Goal: Task Accomplishment & Management: Use online tool/utility

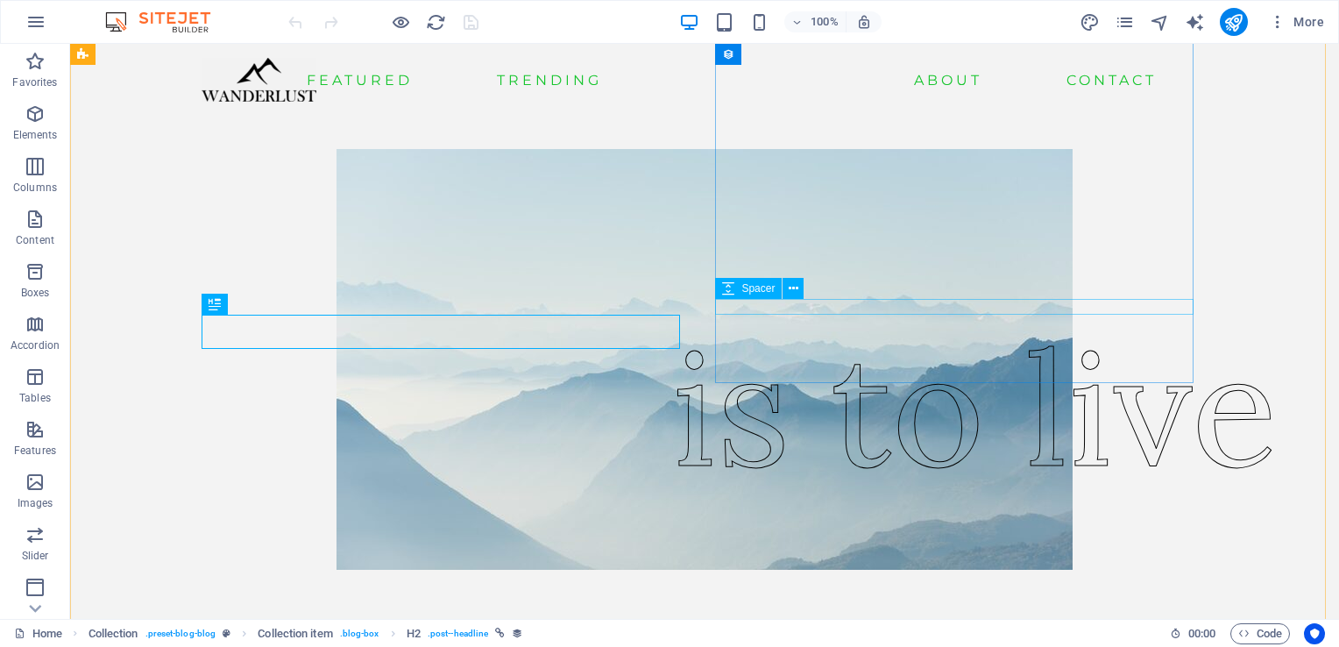
scroll to position [995, 0]
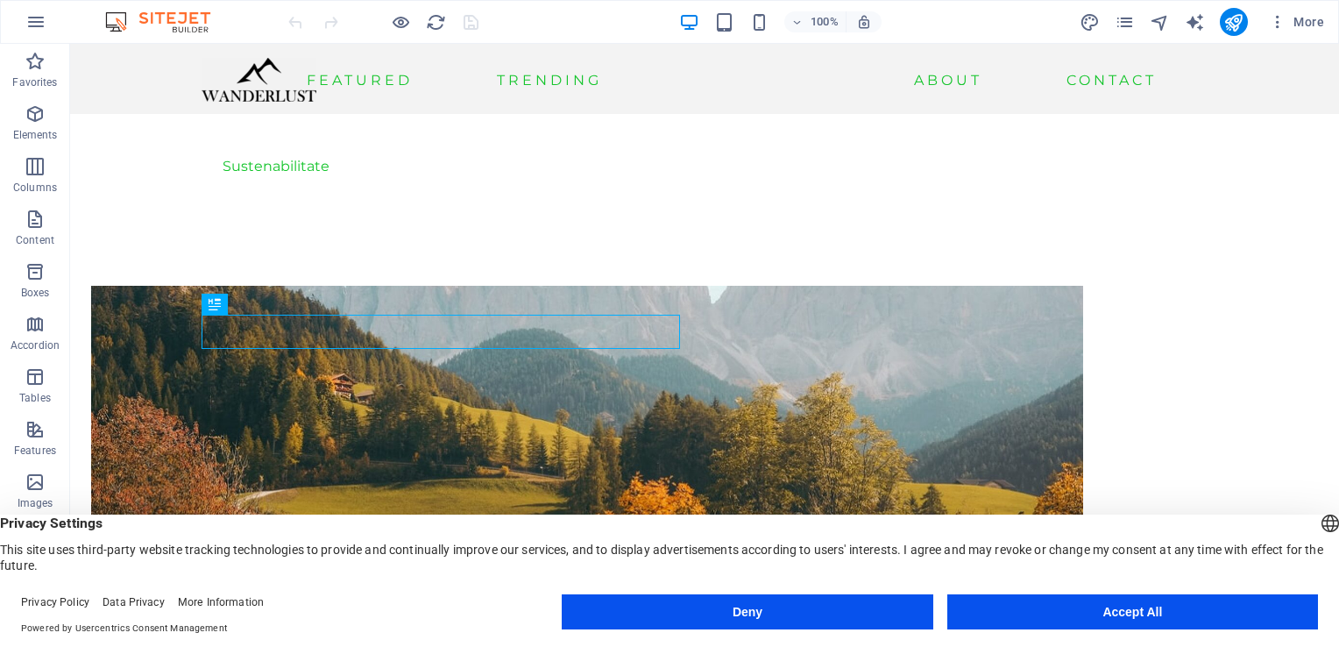
click at [1181, 608] on button "Accept All" at bounding box center [1133, 611] width 371 height 35
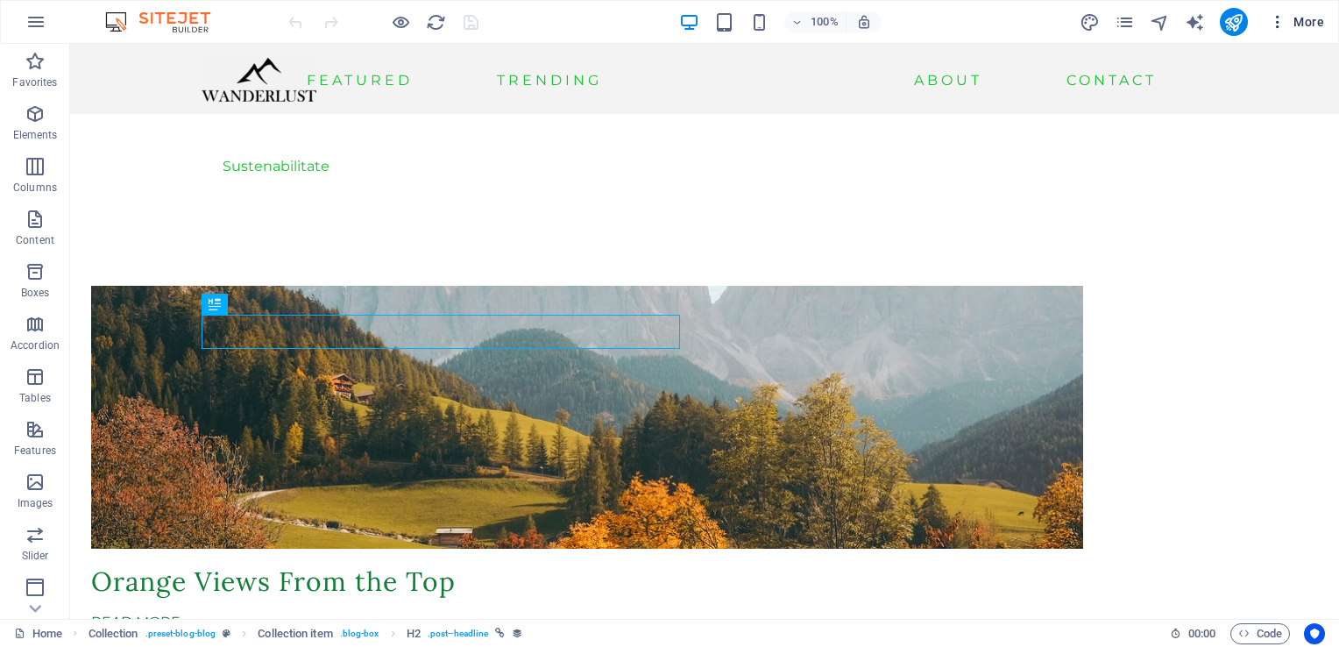
click at [1301, 27] on span "More" at bounding box center [1296, 22] width 55 height 18
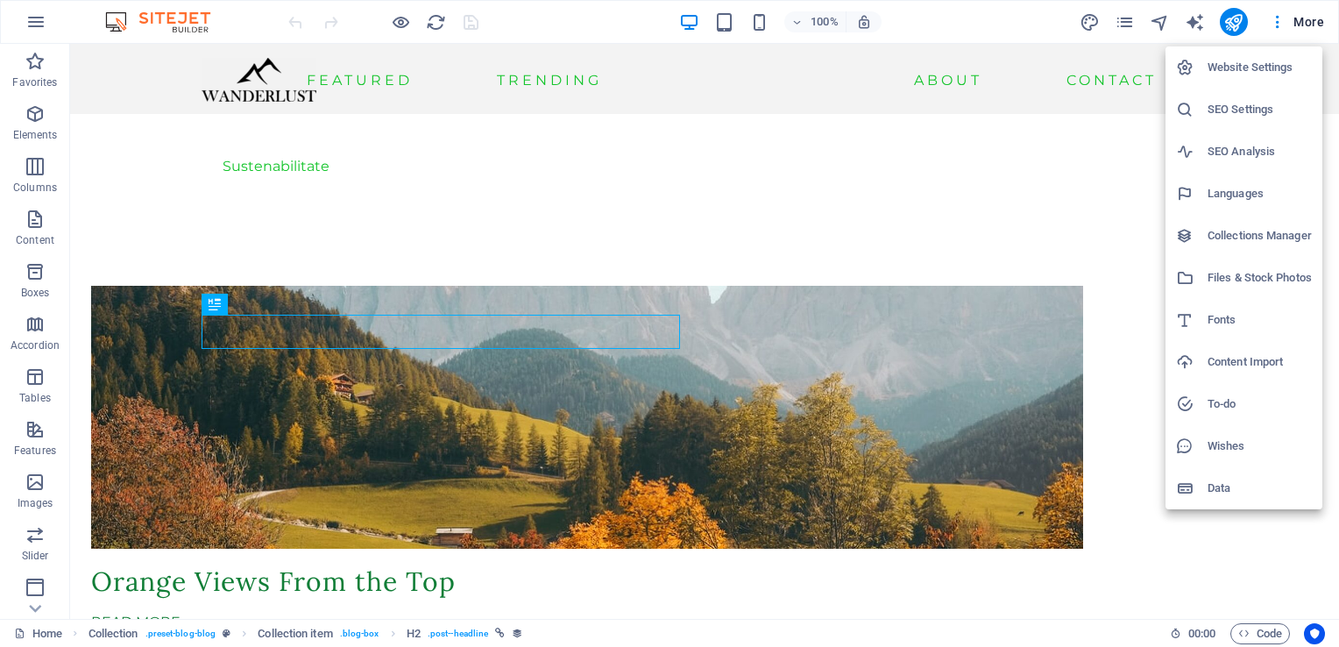
click at [1271, 24] on div at bounding box center [669, 323] width 1339 height 647
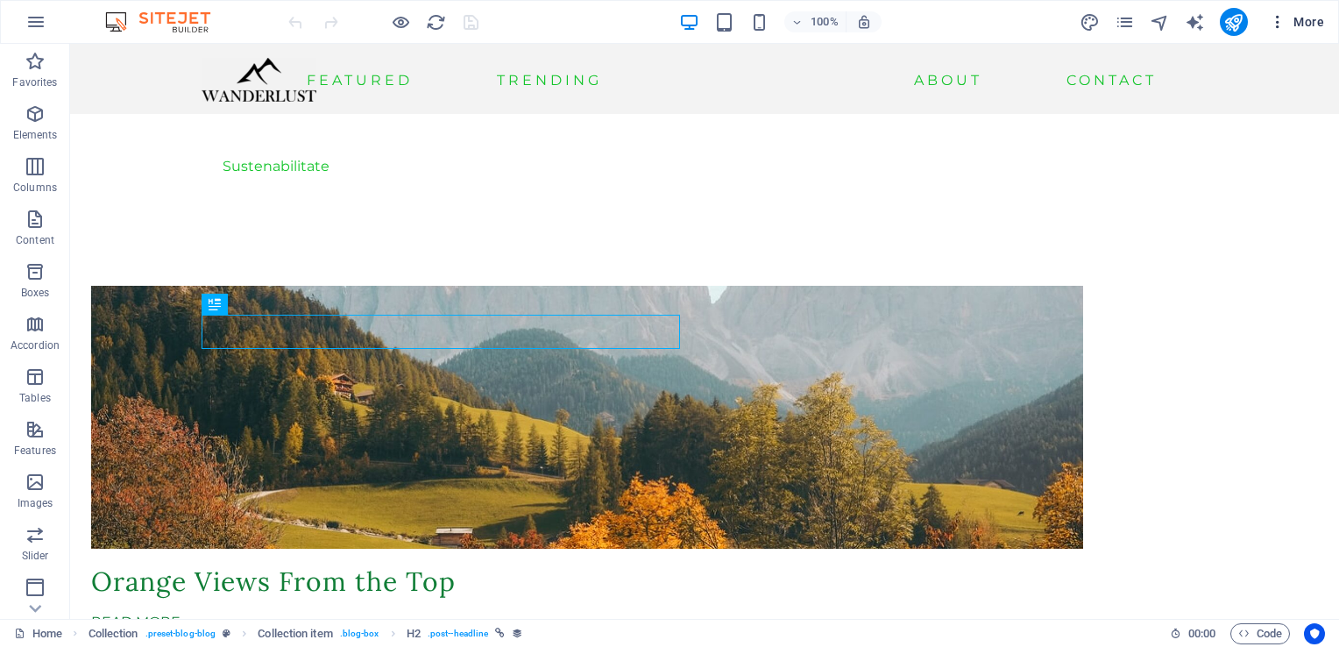
click at [1279, 23] on icon "button" at bounding box center [1278, 22] width 18 height 18
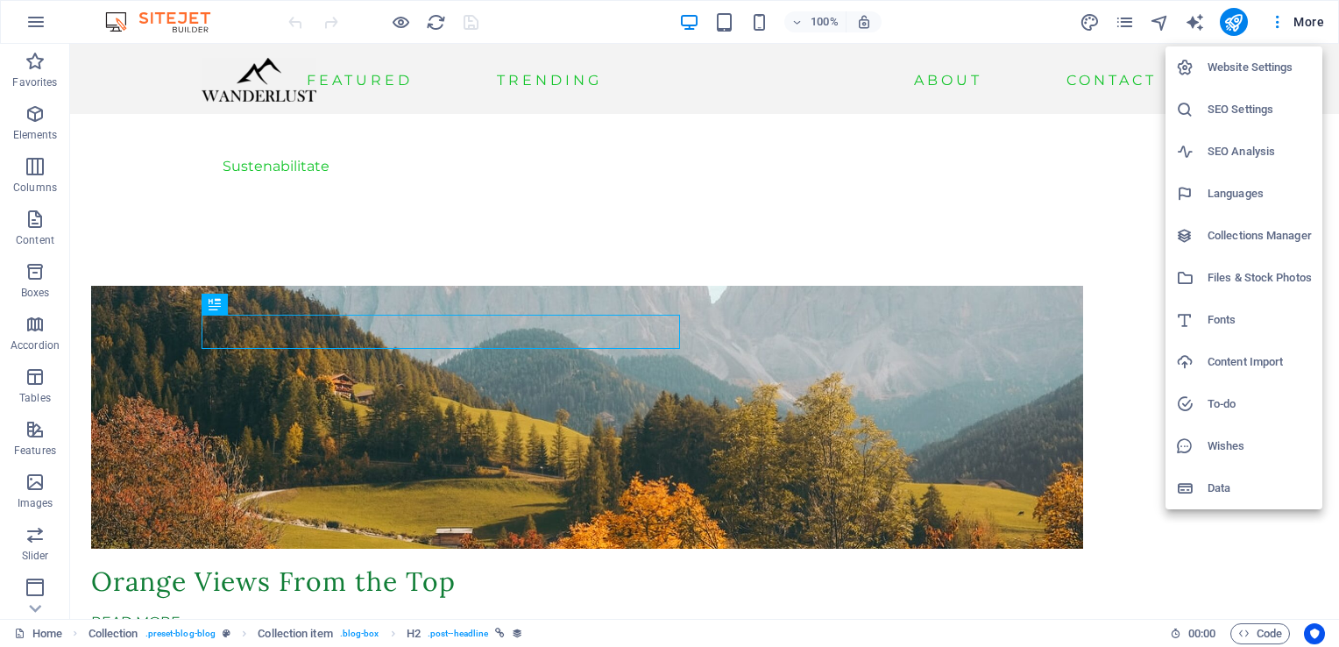
click at [718, 68] on div at bounding box center [669, 323] width 1339 height 647
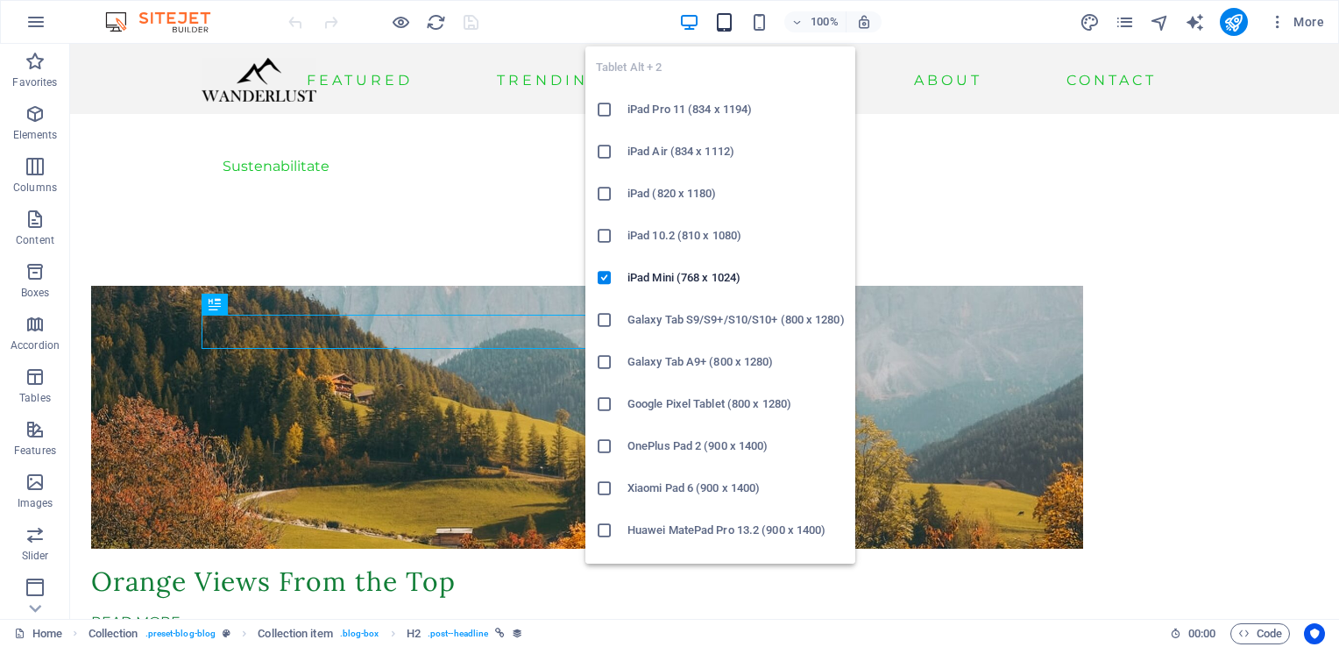
click at [730, 15] on icon "button" at bounding box center [724, 22] width 20 height 20
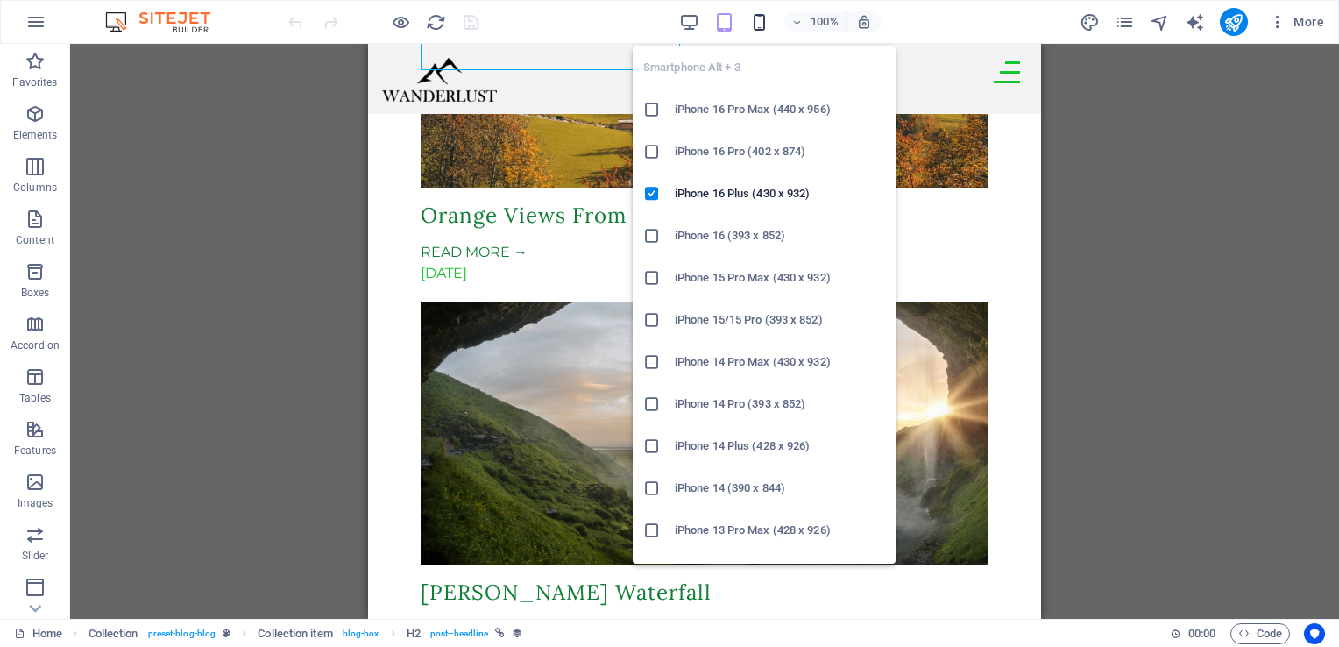
click at [768, 19] on icon "button" at bounding box center [760, 22] width 20 height 20
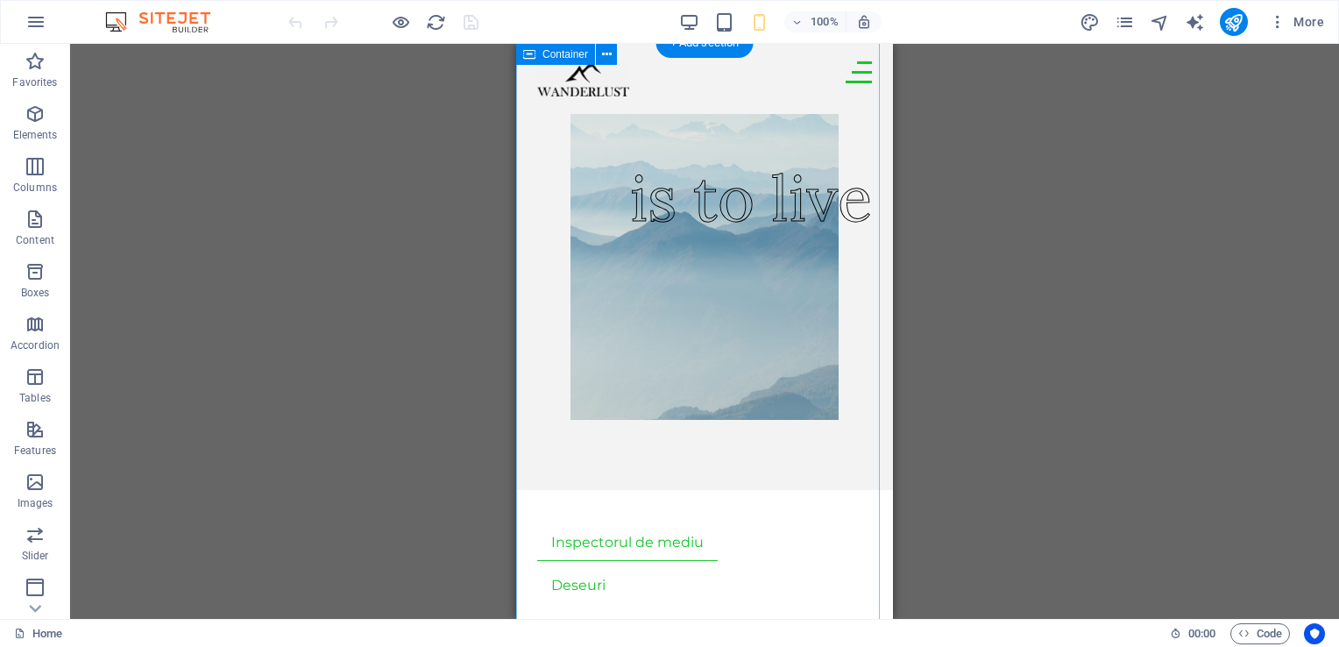
scroll to position [0, 0]
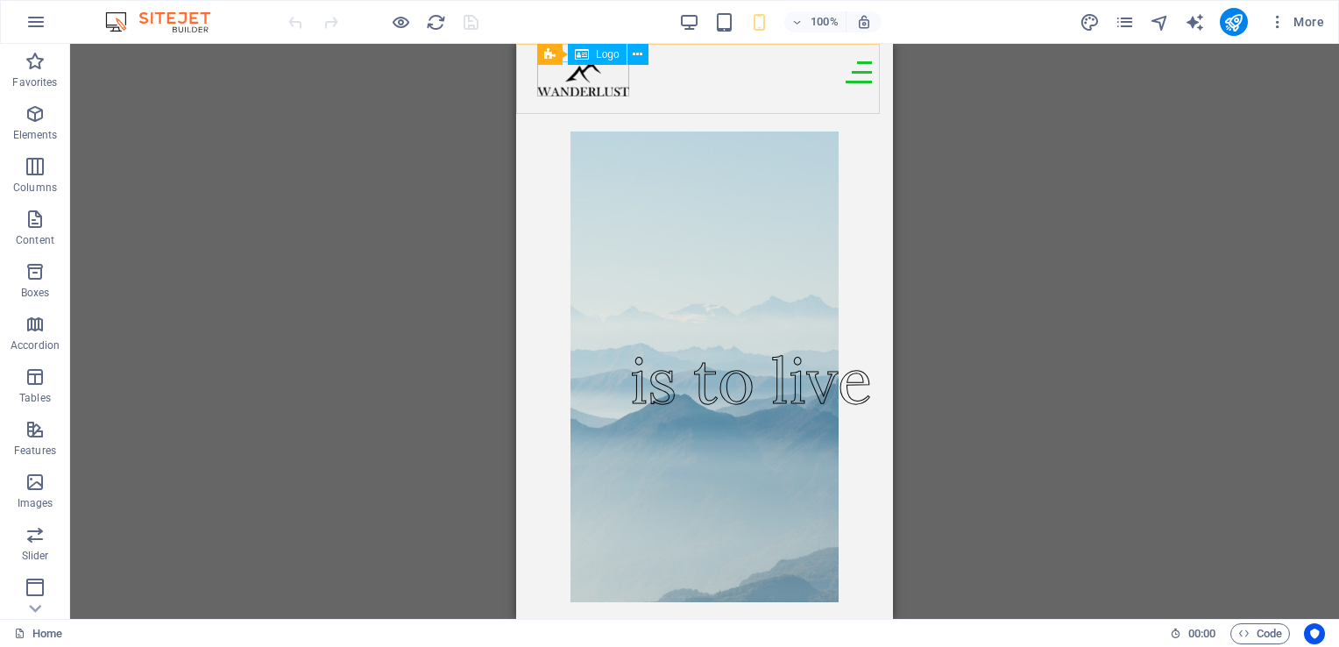
click at [579, 93] on div at bounding box center [583, 78] width 92 height 35
click at [603, 58] on span "Logo" at bounding box center [608, 54] width 24 height 11
click at [637, 47] on icon at bounding box center [638, 55] width 10 height 18
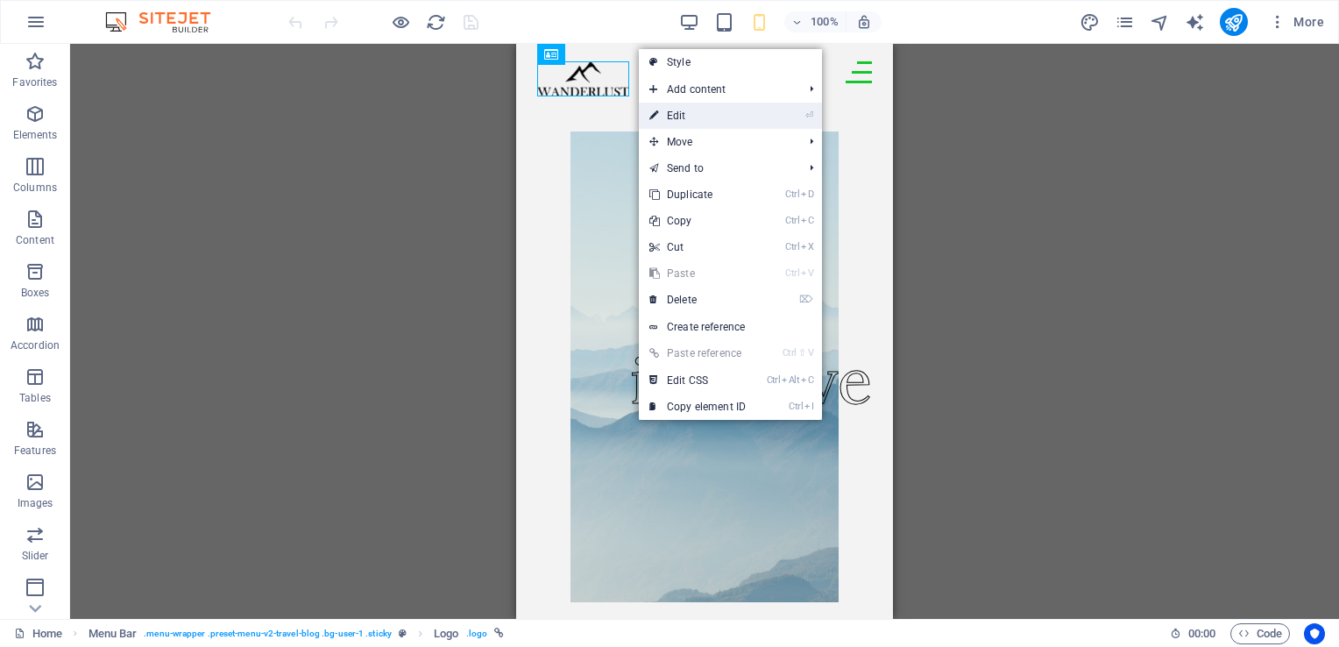
click at [687, 113] on link "⏎ Edit" at bounding box center [697, 116] width 117 height 26
select select "px"
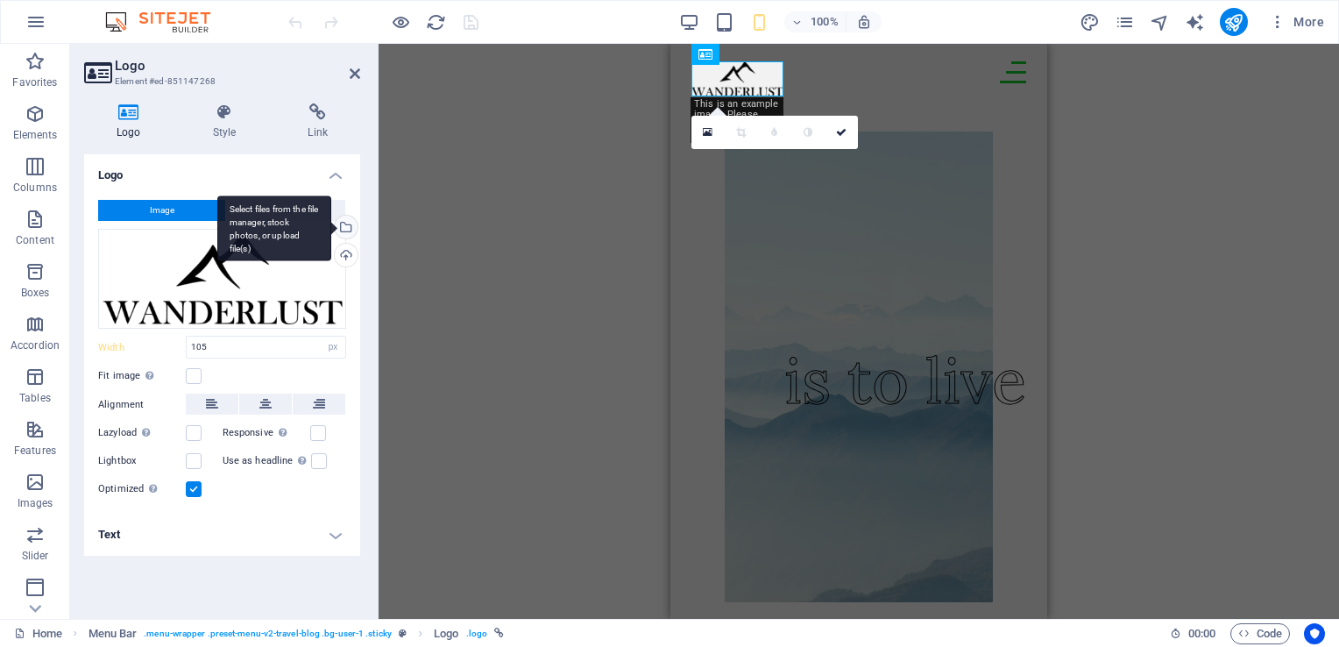
click at [354, 234] on div "Select files from the file manager, stock photos, or upload file(s)" at bounding box center [344, 229] width 26 height 26
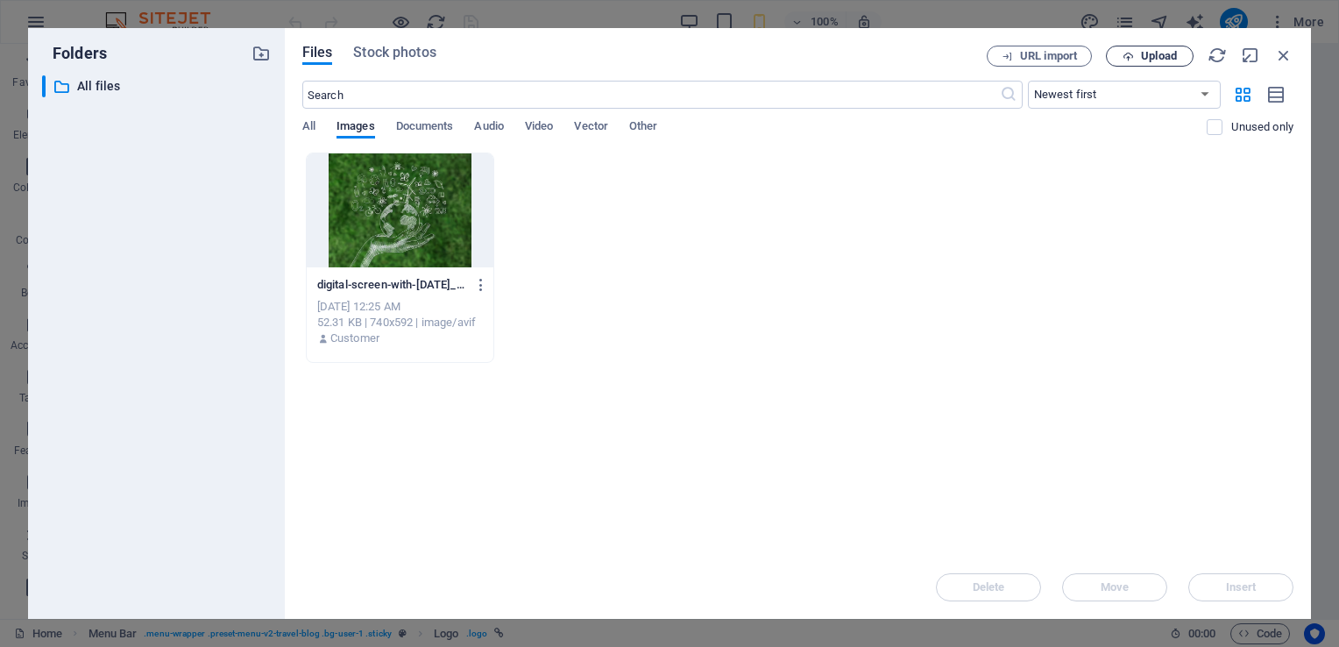
click at [1155, 52] on span "Upload" at bounding box center [1159, 56] width 36 height 11
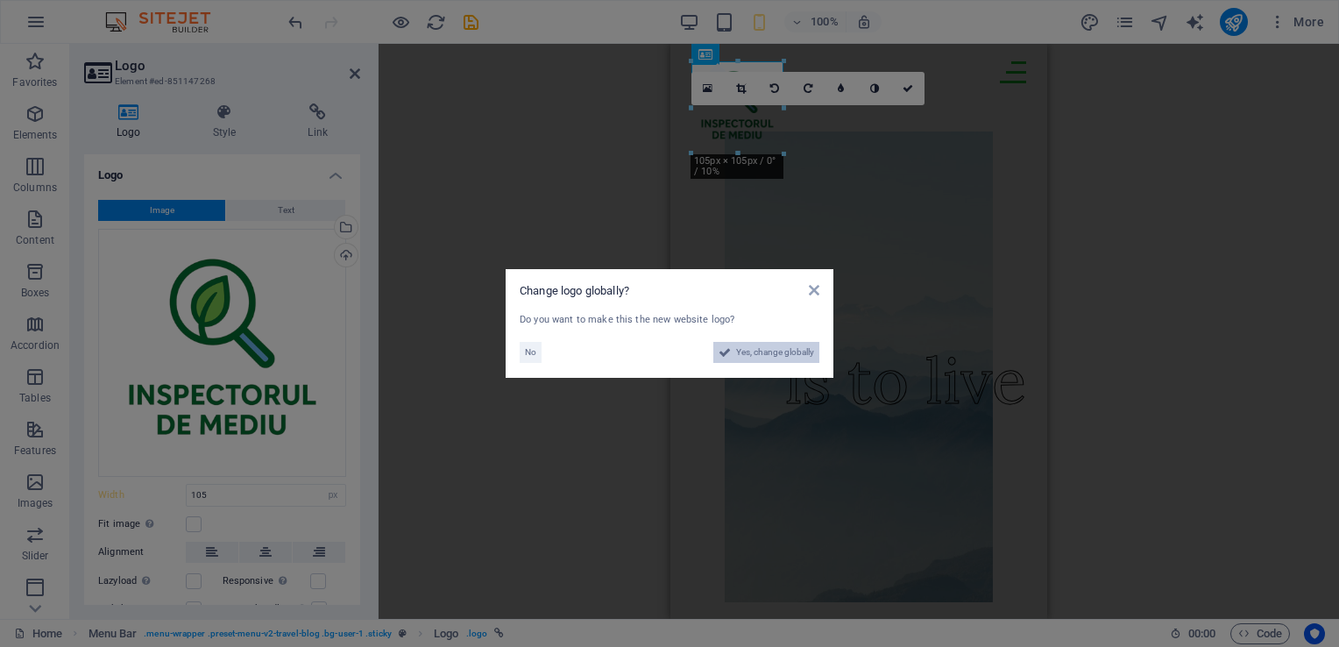
click at [778, 347] on span "Yes, change globally" at bounding box center [775, 352] width 78 height 21
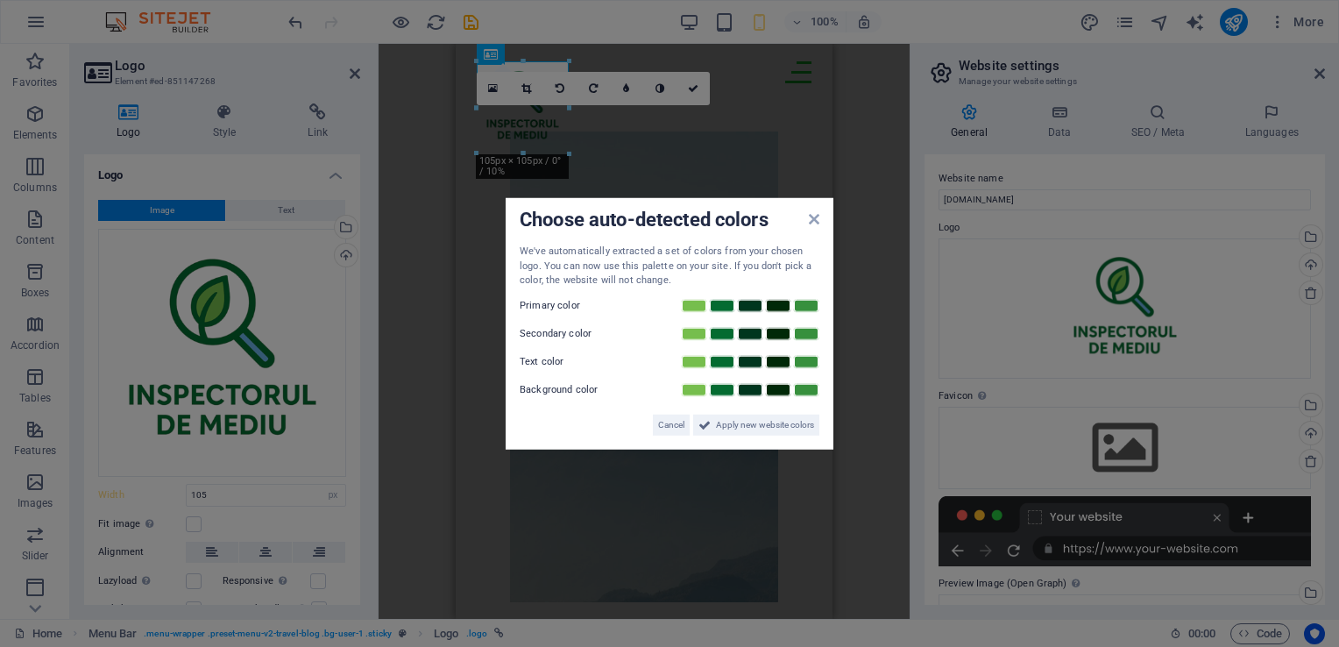
click at [821, 219] on div "Choose auto-detected colors We've automatically extracted a set of colors from …" at bounding box center [670, 324] width 328 height 252
click at [813, 213] on icon at bounding box center [814, 219] width 11 height 14
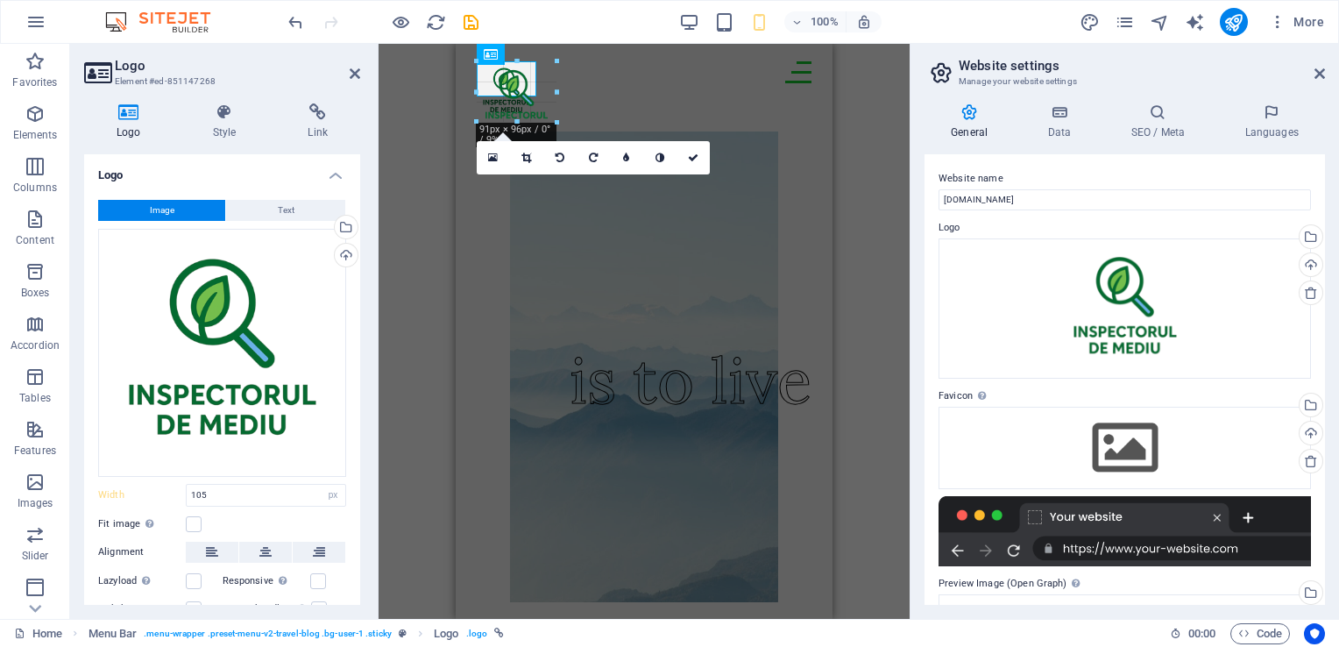
drag, startPoint x: 571, startPoint y: 157, endPoint x: 538, endPoint y: 102, distance: 64.0
click at [407, 233] on div "H2 Collection Collection item Container H2 Collection item Spacer Collection it…" at bounding box center [644, 331] width 531 height 575
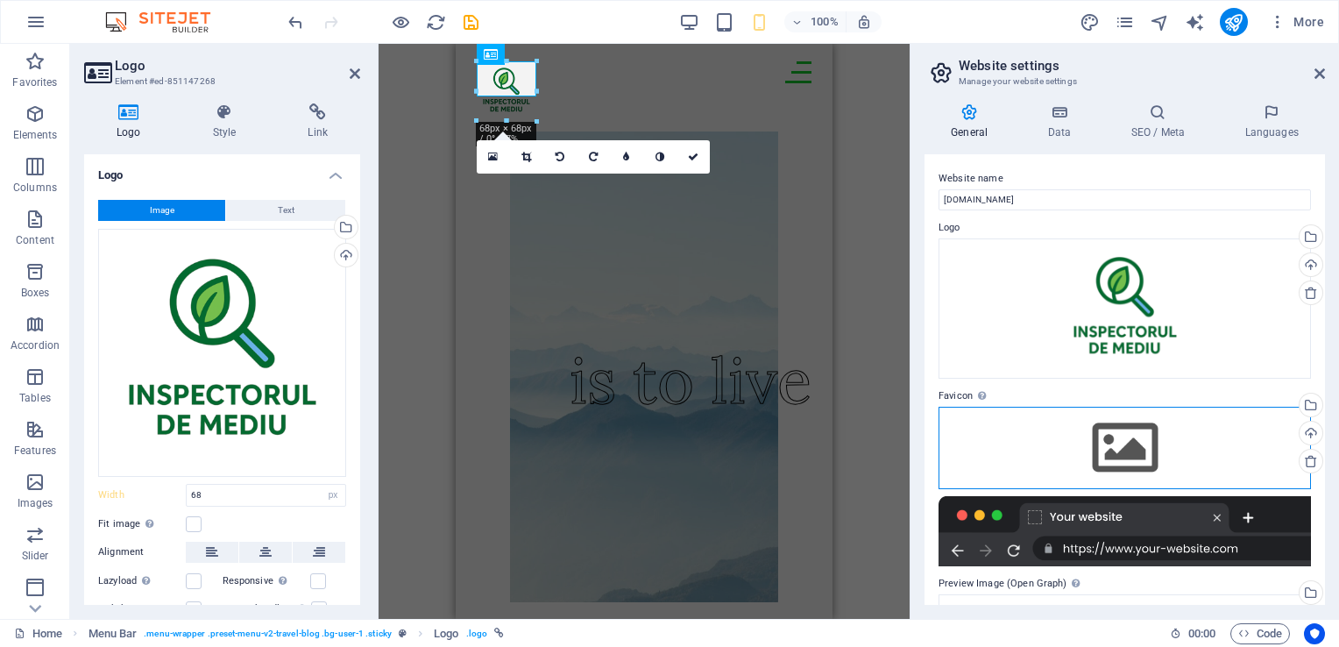
click at [1138, 451] on div "Drag files here, click to choose files or select files from Files or our free s…" at bounding box center [1125, 448] width 373 height 82
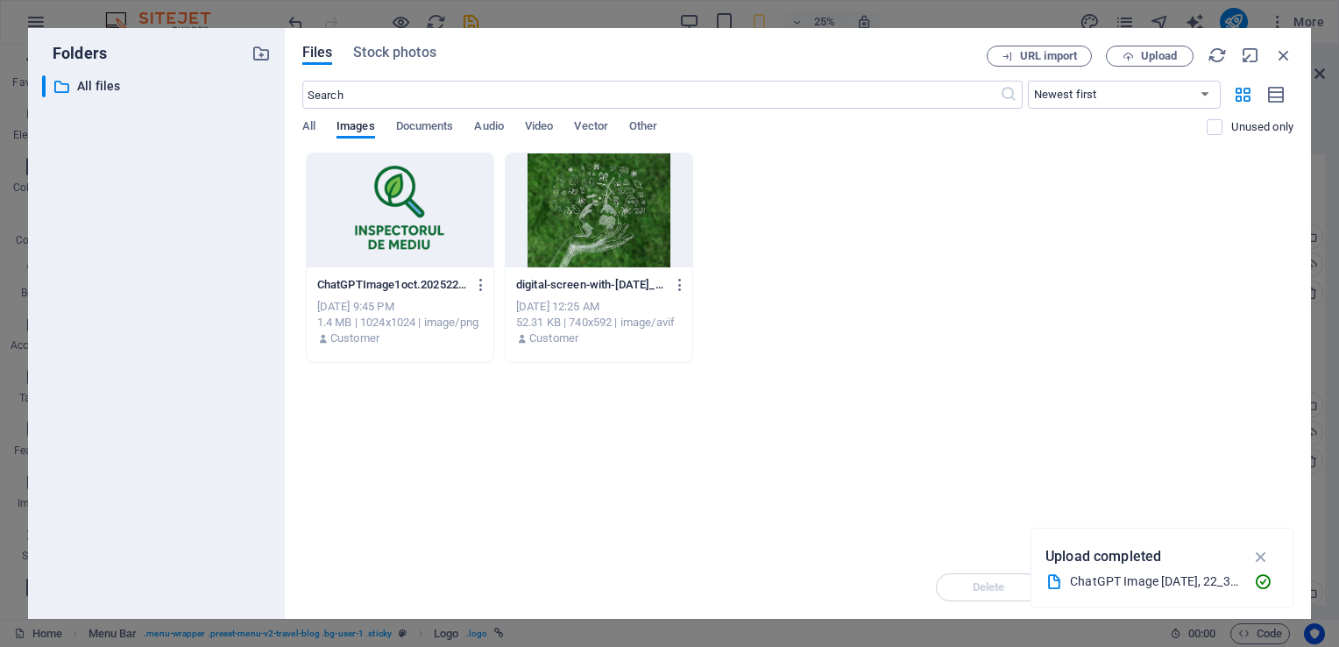
click at [401, 184] on div at bounding box center [400, 210] width 187 height 114
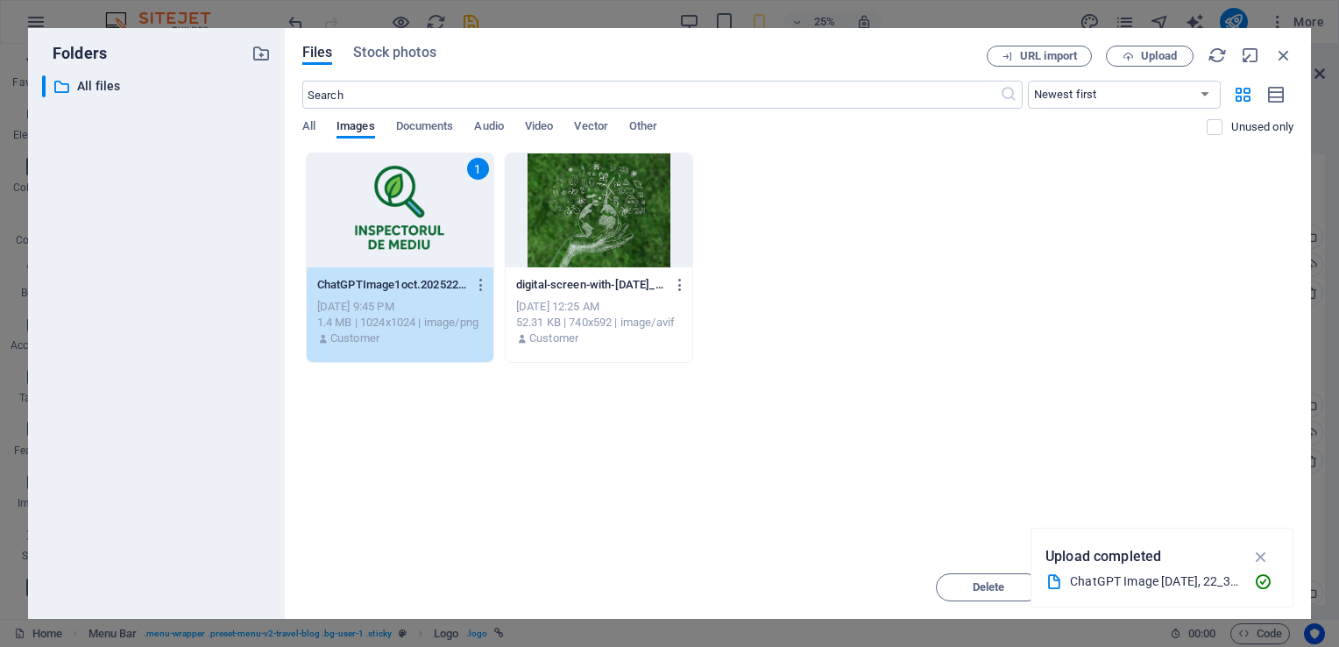
click at [401, 184] on div "1" at bounding box center [400, 210] width 187 height 114
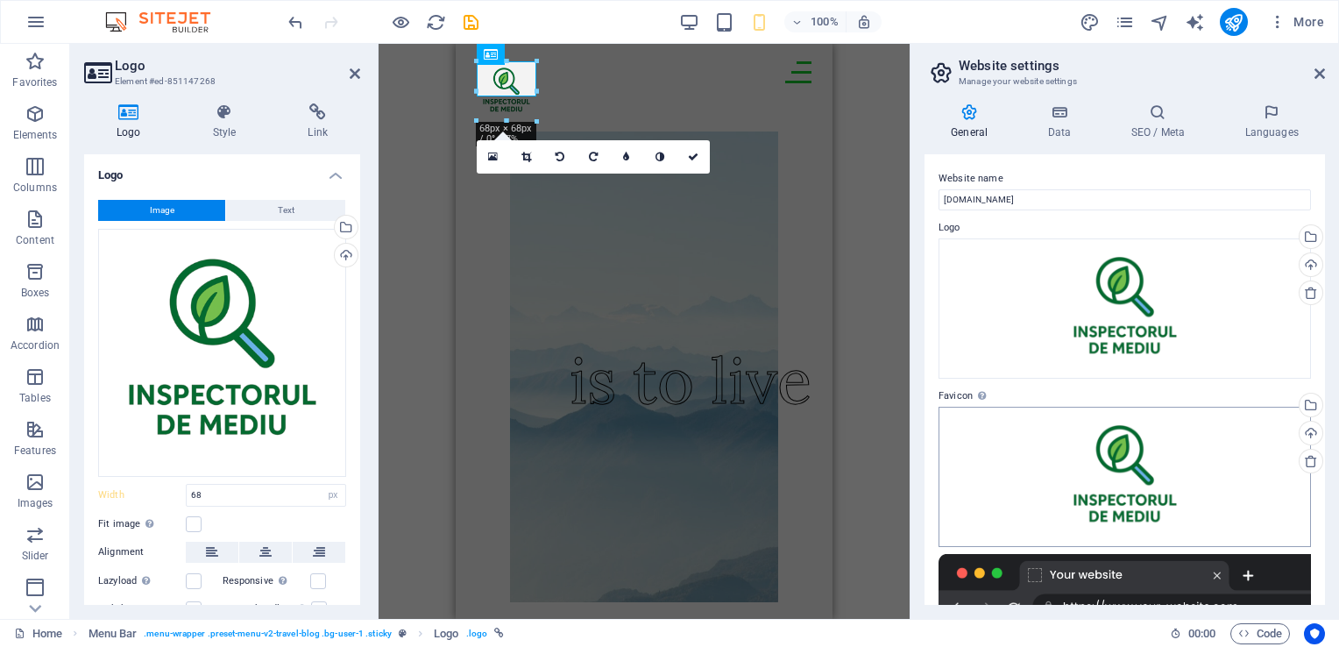
scroll to position [261, 0]
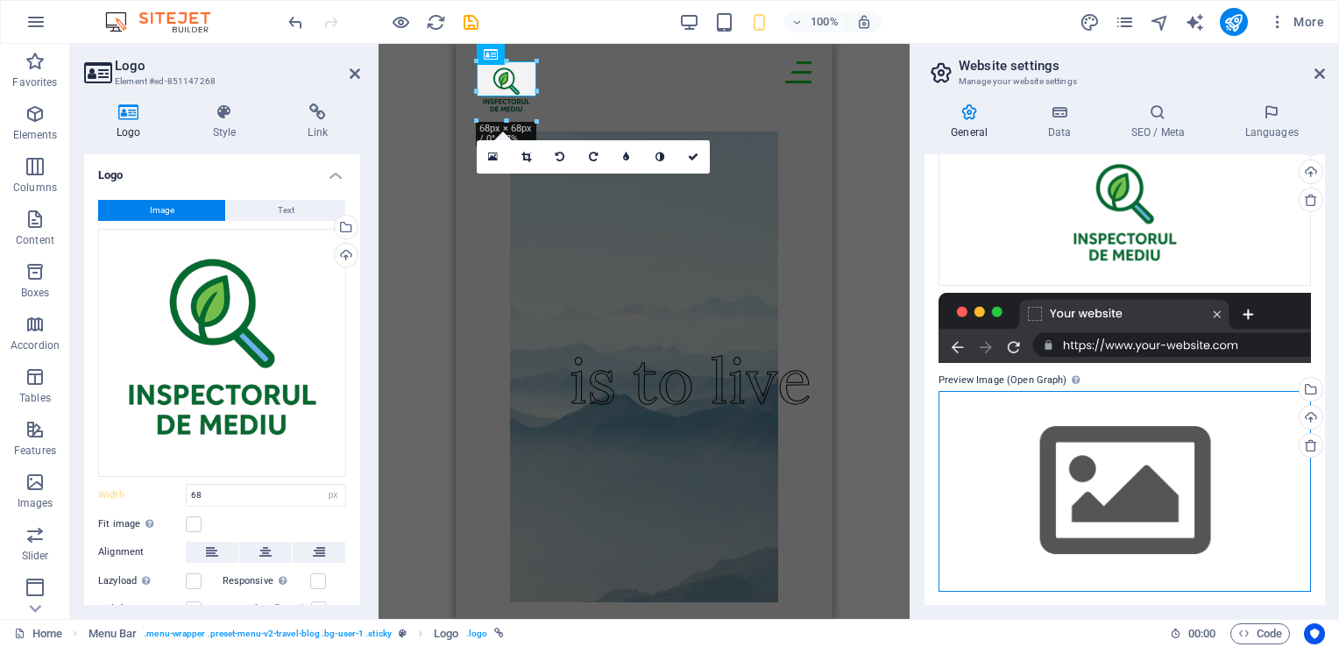
click at [1112, 482] on div "Drag files here, click to choose files or select files from Files or our free s…" at bounding box center [1125, 491] width 373 height 201
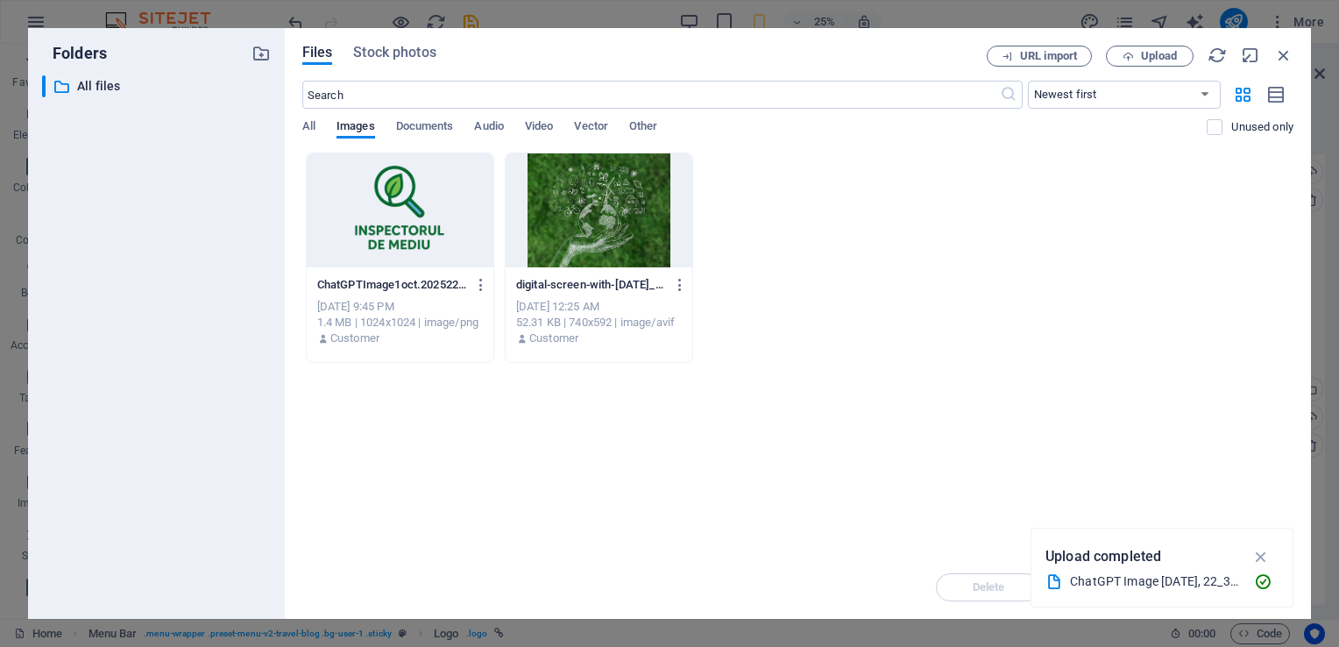
click at [387, 174] on div at bounding box center [400, 210] width 187 height 114
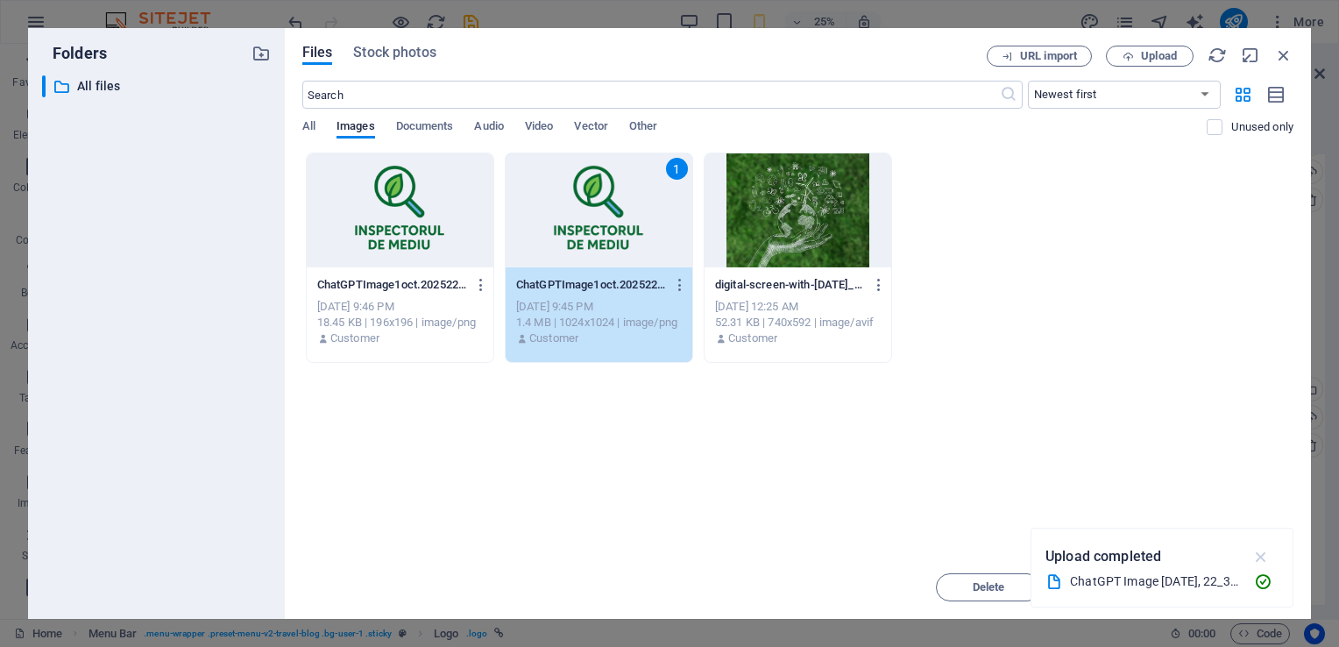
click at [1270, 557] on icon "button" at bounding box center [1262, 556] width 20 height 19
click at [1241, 580] on button "Insert" at bounding box center [1241, 587] width 105 height 28
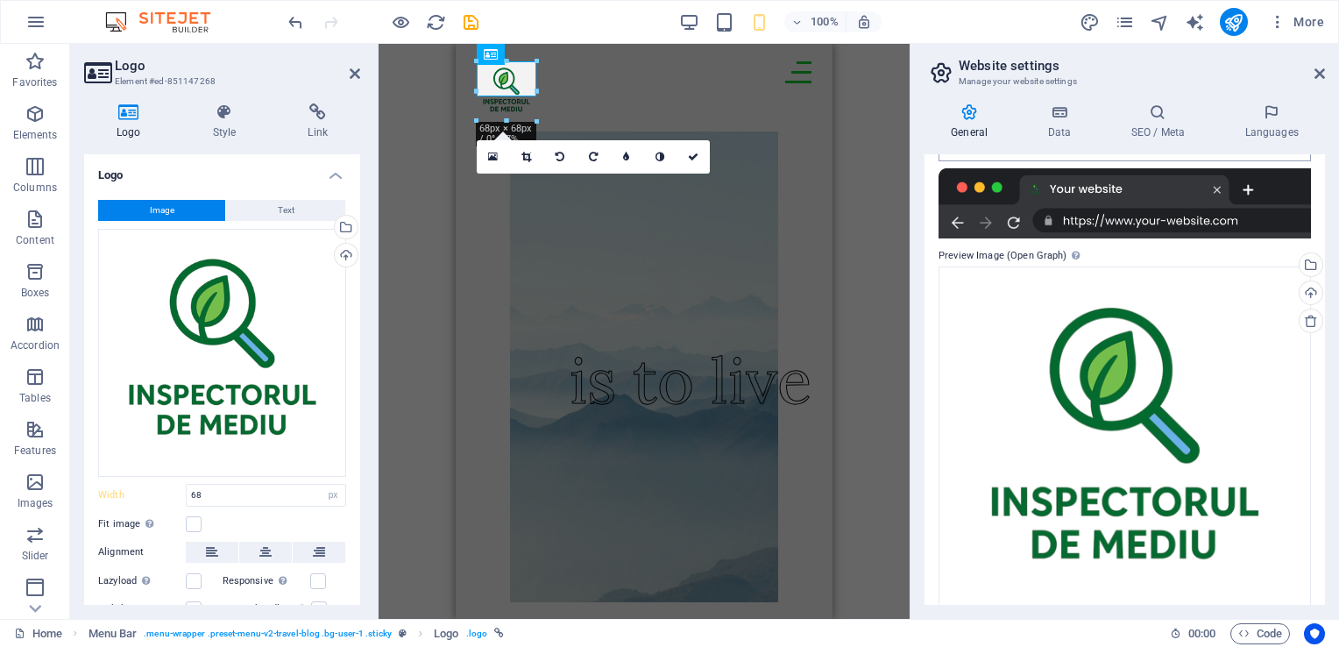
scroll to position [410, 0]
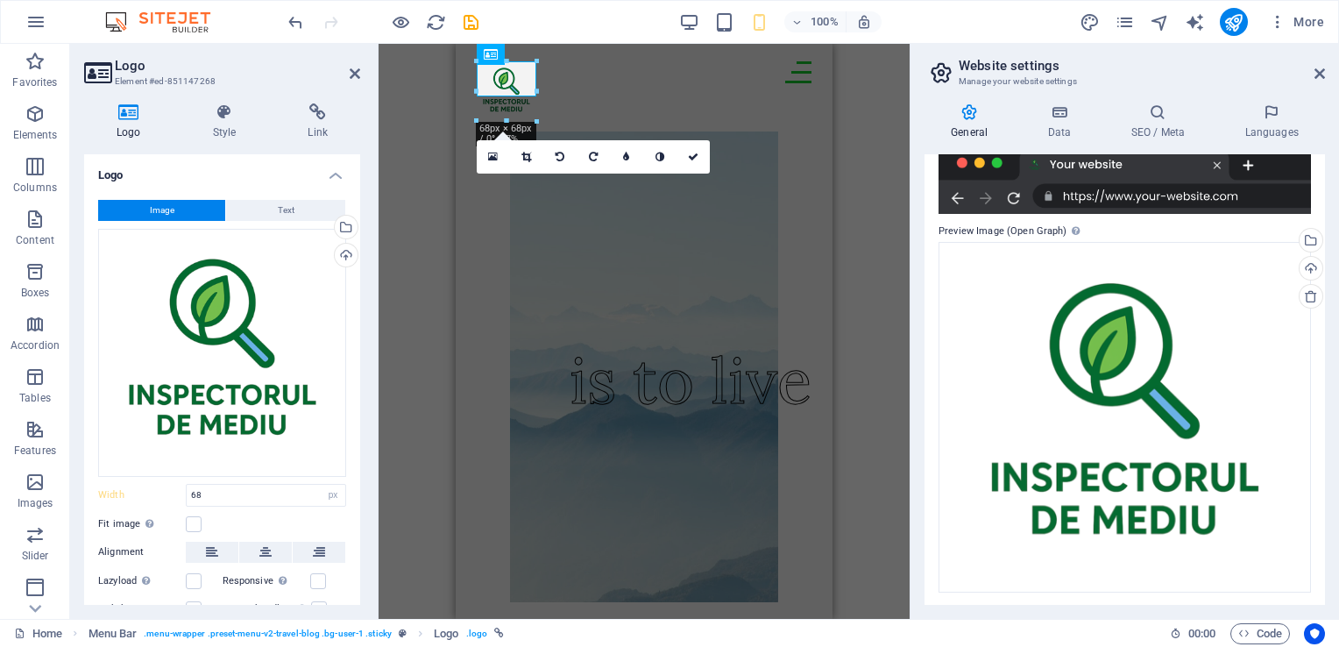
click at [1330, 66] on aside "Website settings Manage your website settings General Data SEO / Meta Languages…" at bounding box center [1125, 331] width 430 height 575
click at [1313, 71] on h2 "Website settings" at bounding box center [1142, 66] width 366 height 16
click at [1315, 82] on header "Website settings Manage your website settings" at bounding box center [1126, 67] width 397 height 46
click at [1318, 75] on icon at bounding box center [1320, 74] width 11 height 14
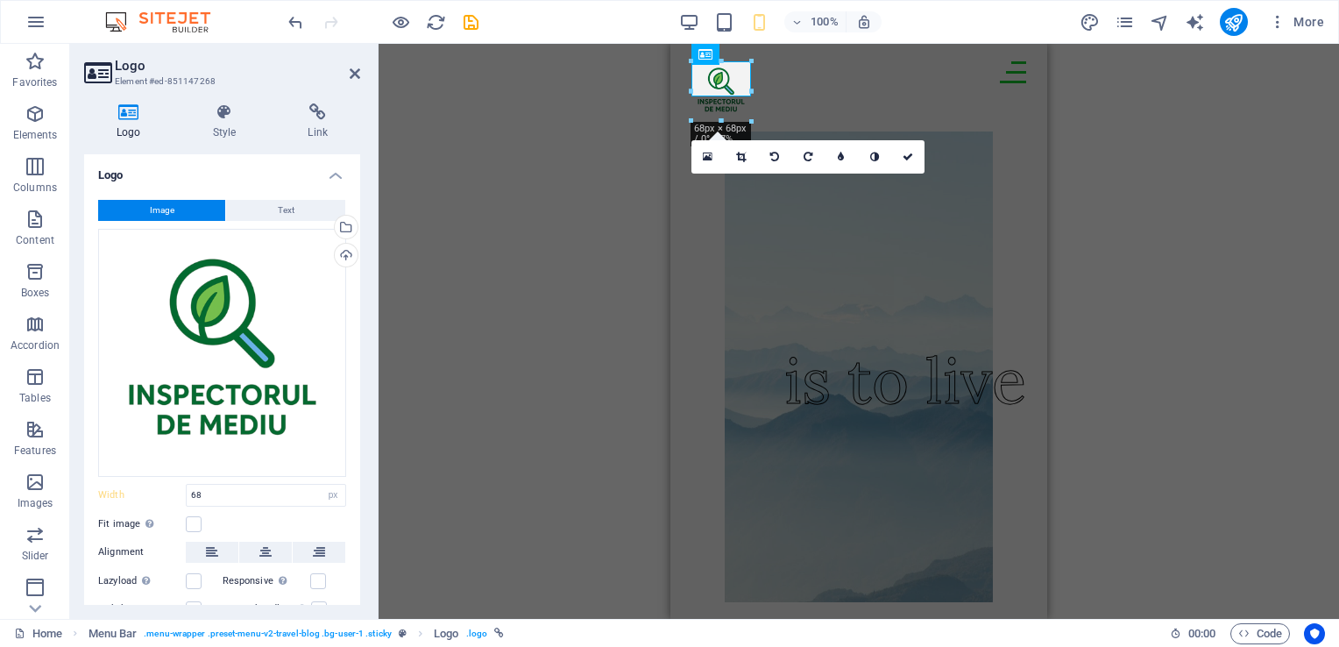
click at [1206, 99] on div "H2 Collection Collection item Container H2 Collection item Spacer Collection it…" at bounding box center [859, 331] width 961 height 575
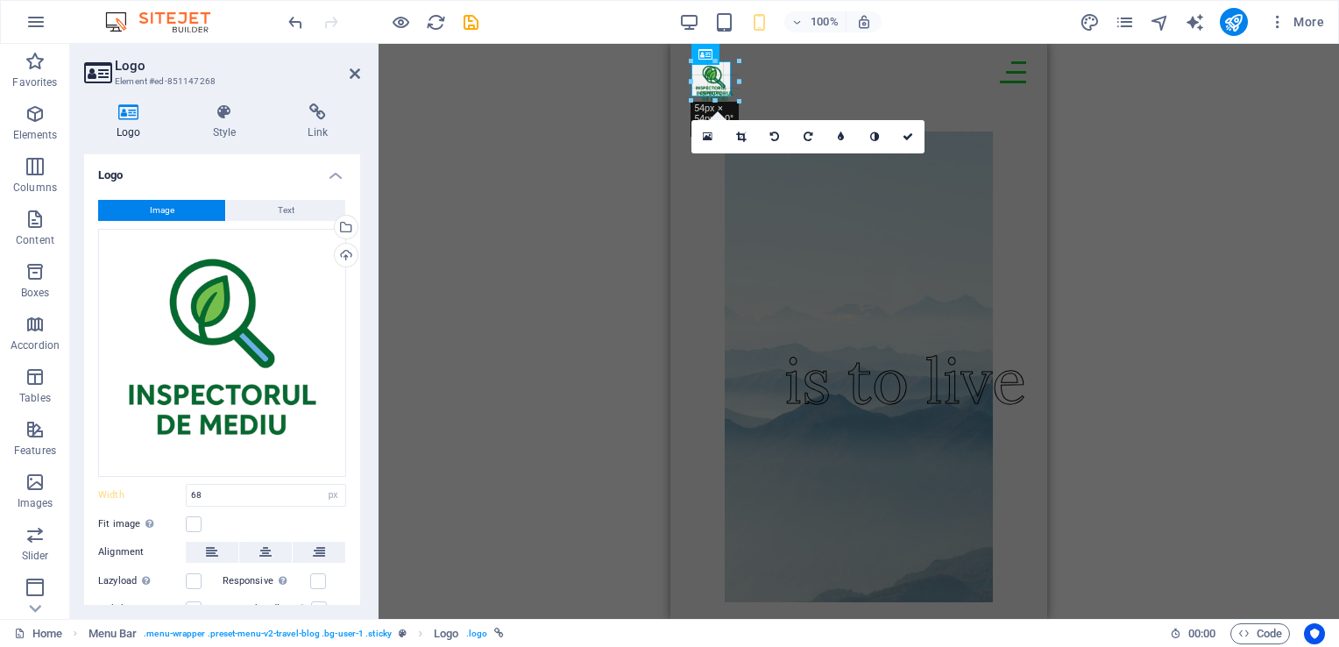
drag, startPoint x: 748, startPoint y: 90, endPoint x: 728, endPoint y: 86, distance: 20.6
click at [1199, 133] on div "H2 Collection Collection item Container H2 Collection item Spacer Collection it…" at bounding box center [859, 331] width 961 height 575
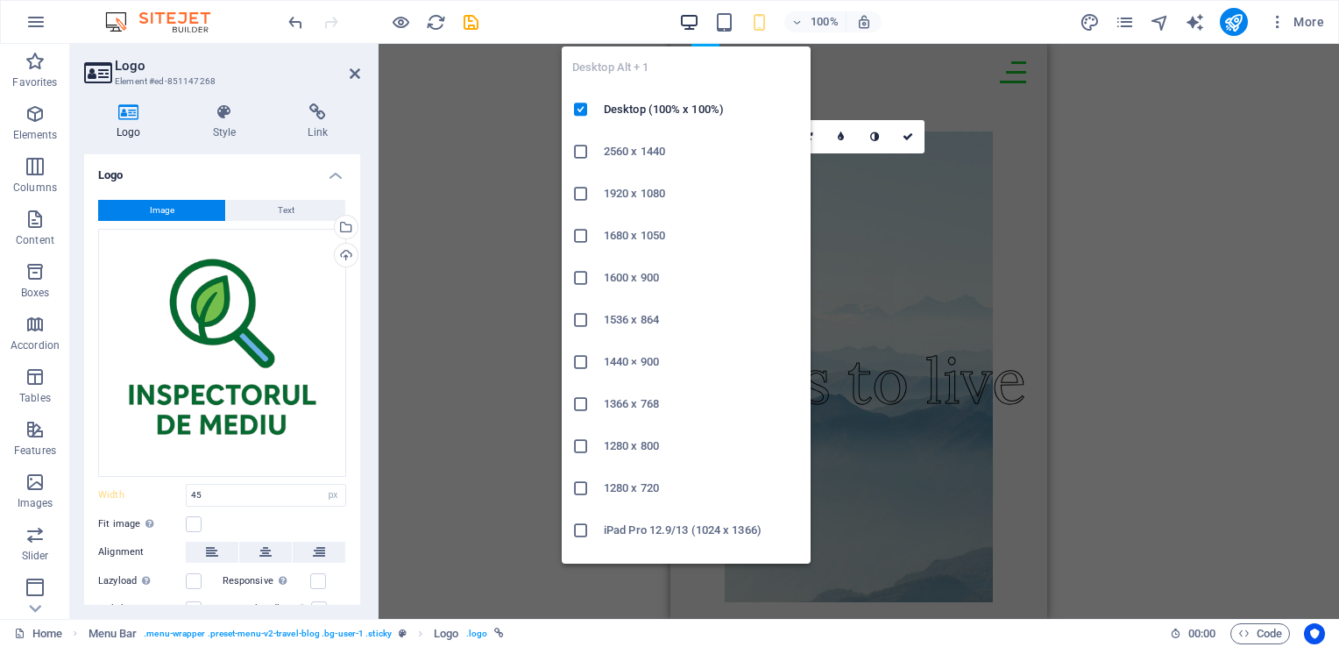
click at [686, 22] on icon "button" at bounding box center [689, 22] width 20 height 20
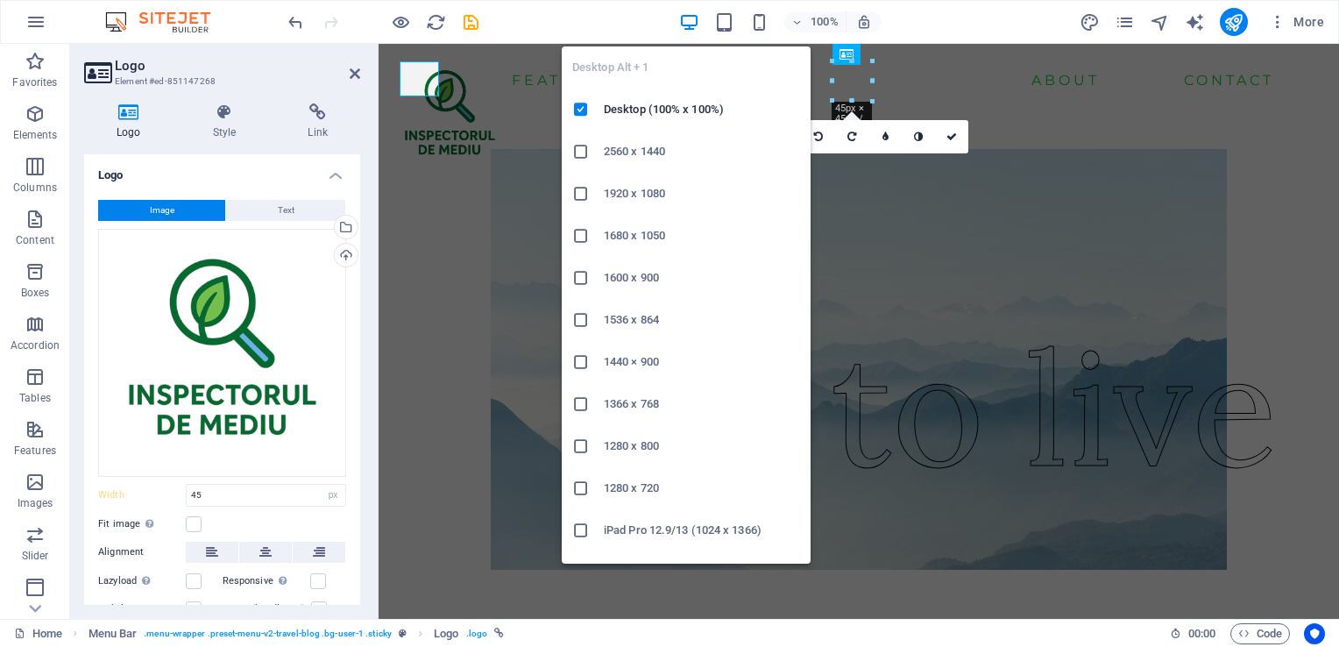
type input "131"
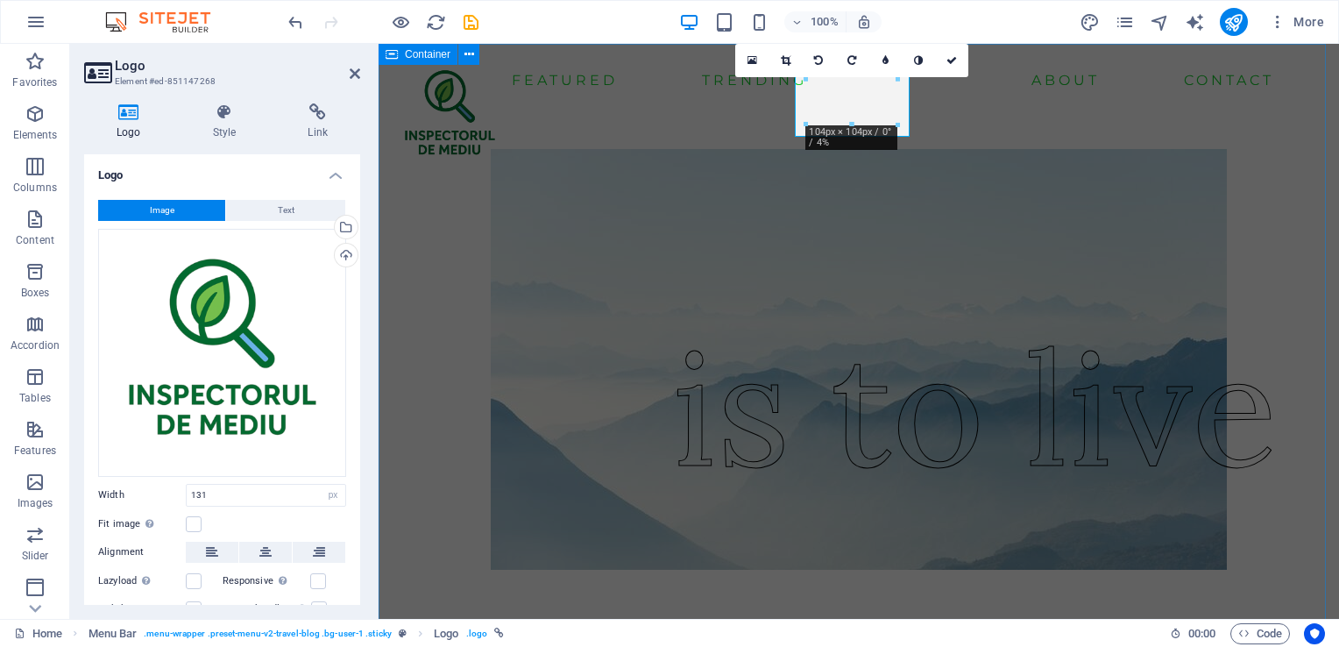
click at [1284, 110] on div "Featured Trending About Contact" at bounding box center [859, 79] width 961 height 70
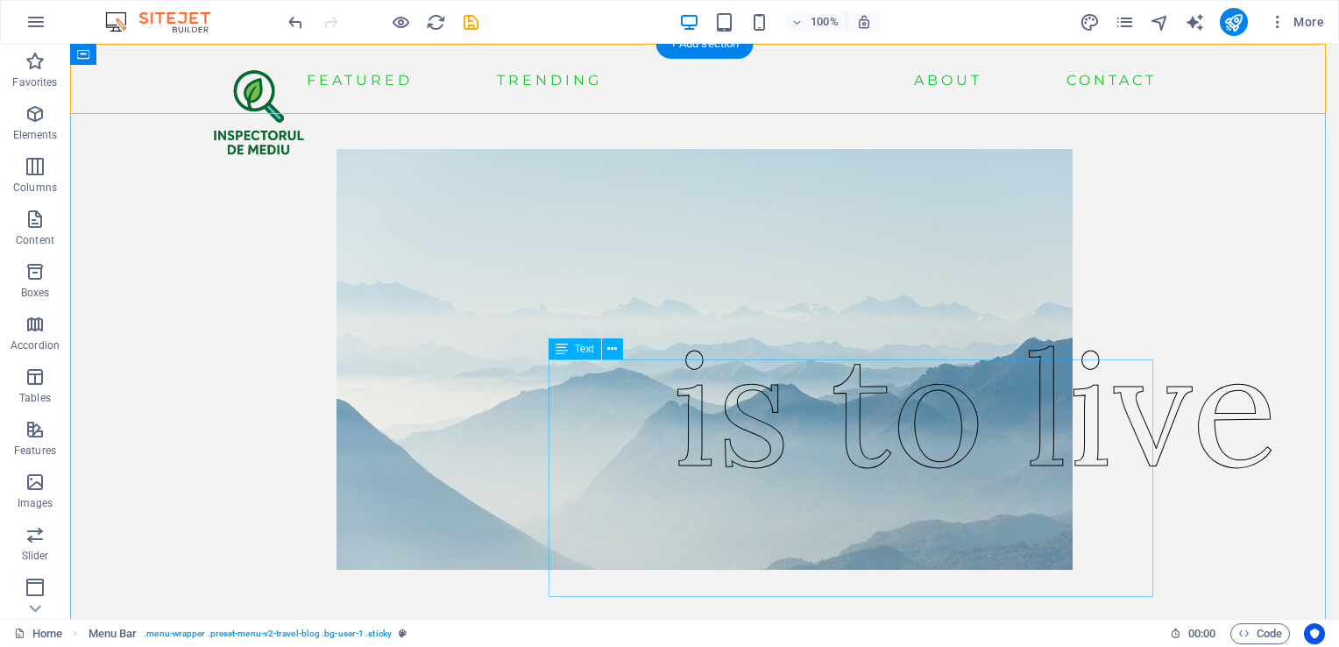
click at [845, 394] on div "is to live" at bounding box center [975, 408] width 606 height 238
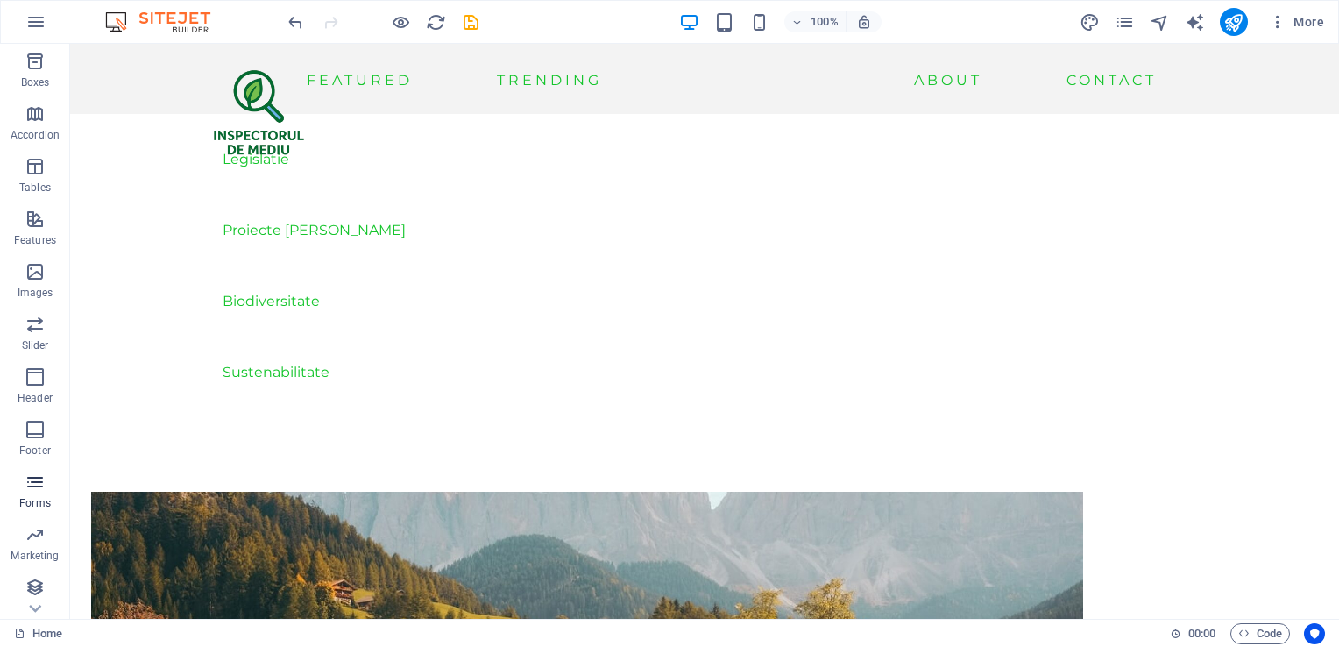
scroll to position [213, 0]
click at [39, 558] on p "Marketing" at bounding box center [35, 553] width 48 height 14
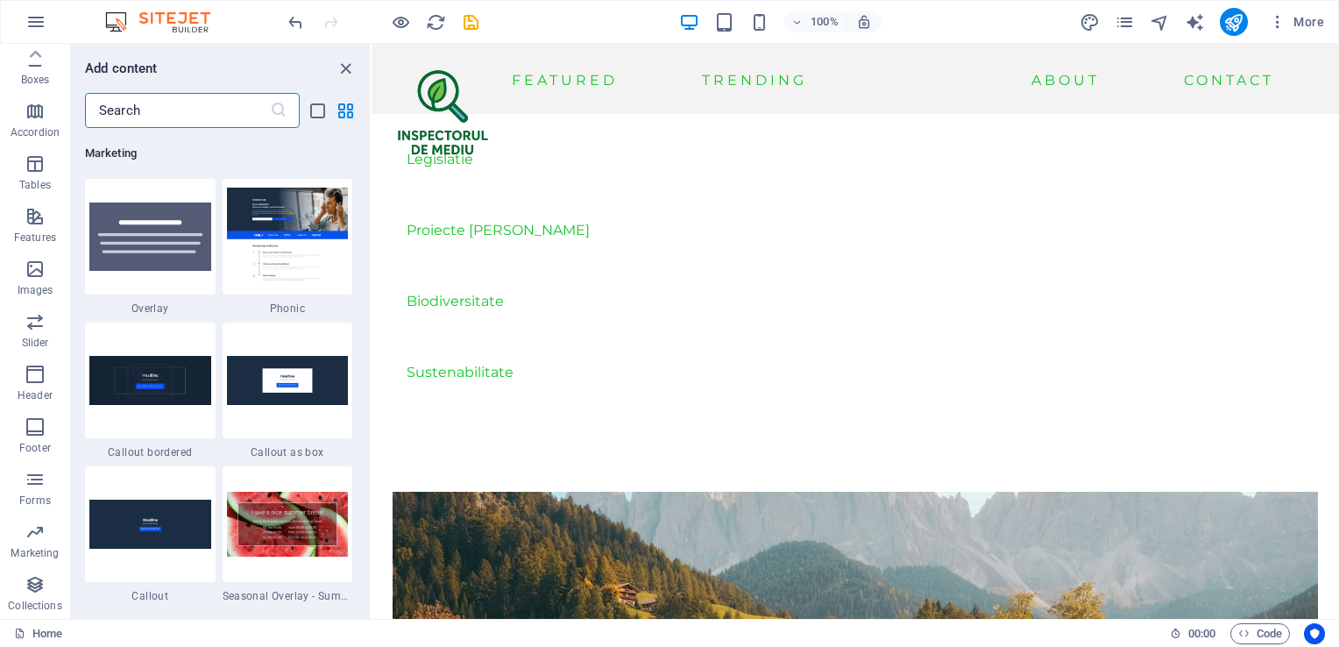
scroll to position [14278, 0]
click at [41, 137] on p "Accordion" at bounding box center [35, 132] width 49 height 14
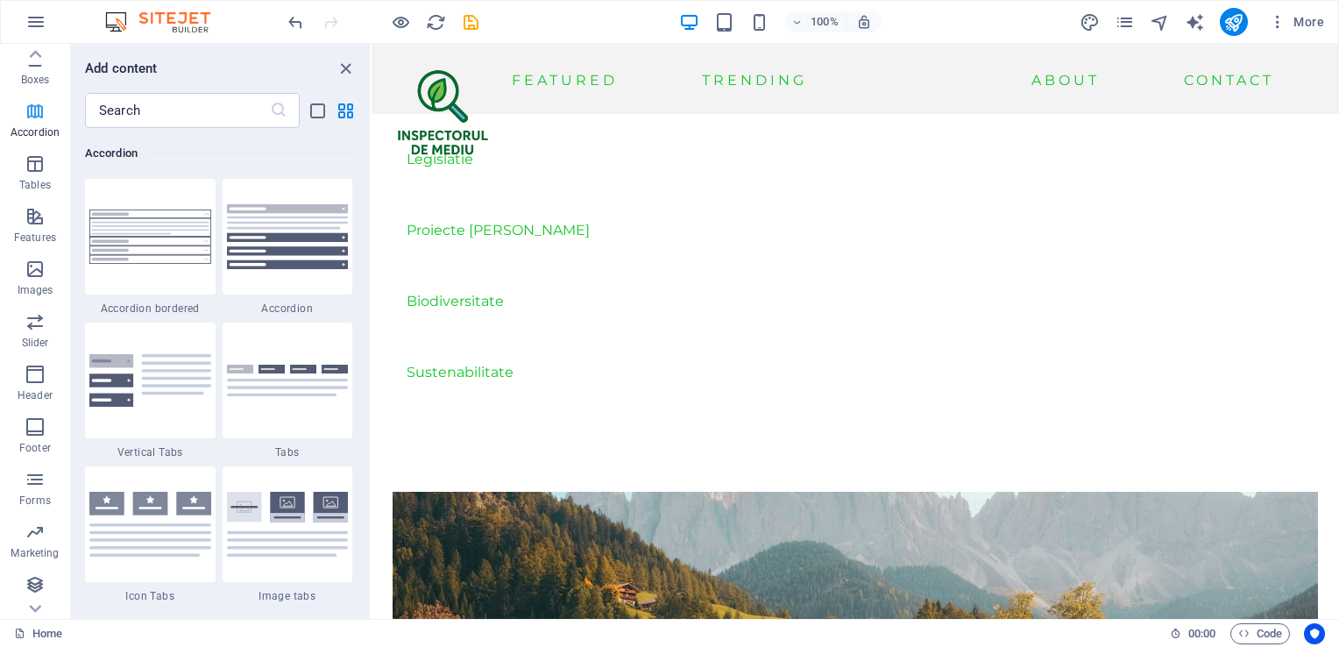
scroll to position [0, 0]
click at [39, 100] on button "Elements" at bounding box center [35, 122] width 70 height 53
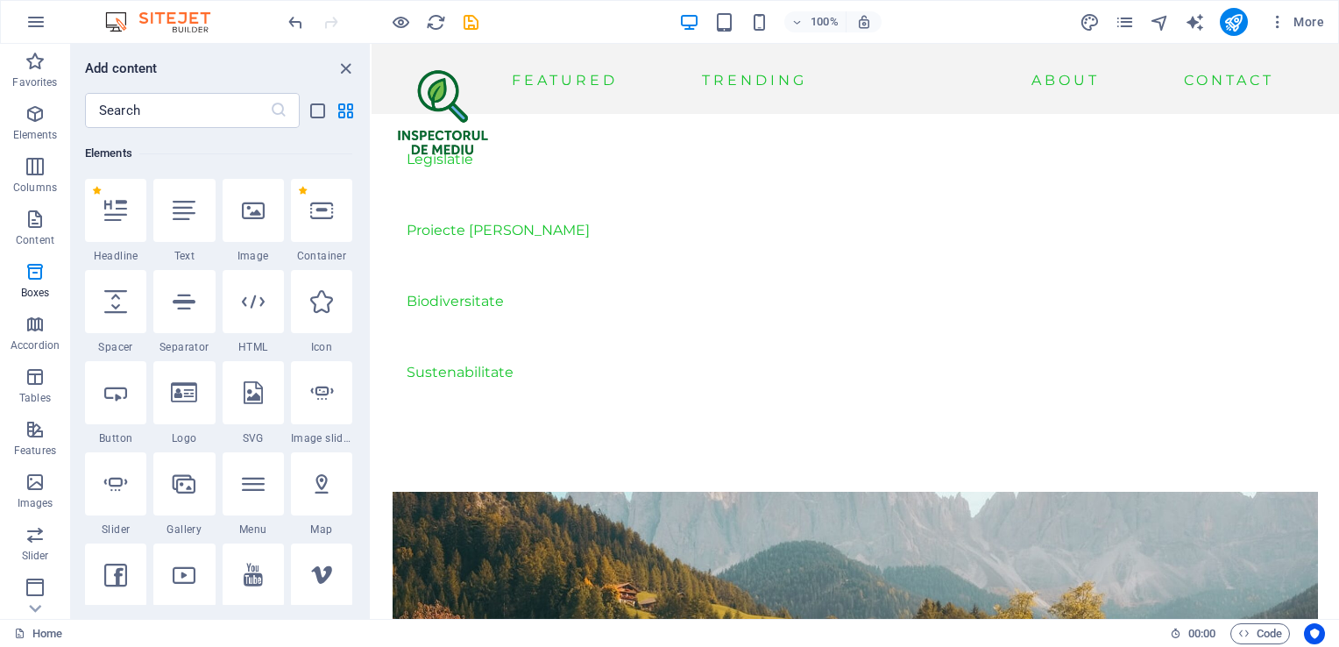
scroll to position [186, 0]
click at [46, 16] on button "button" at bounding box center [36, 22] width 42 height 42
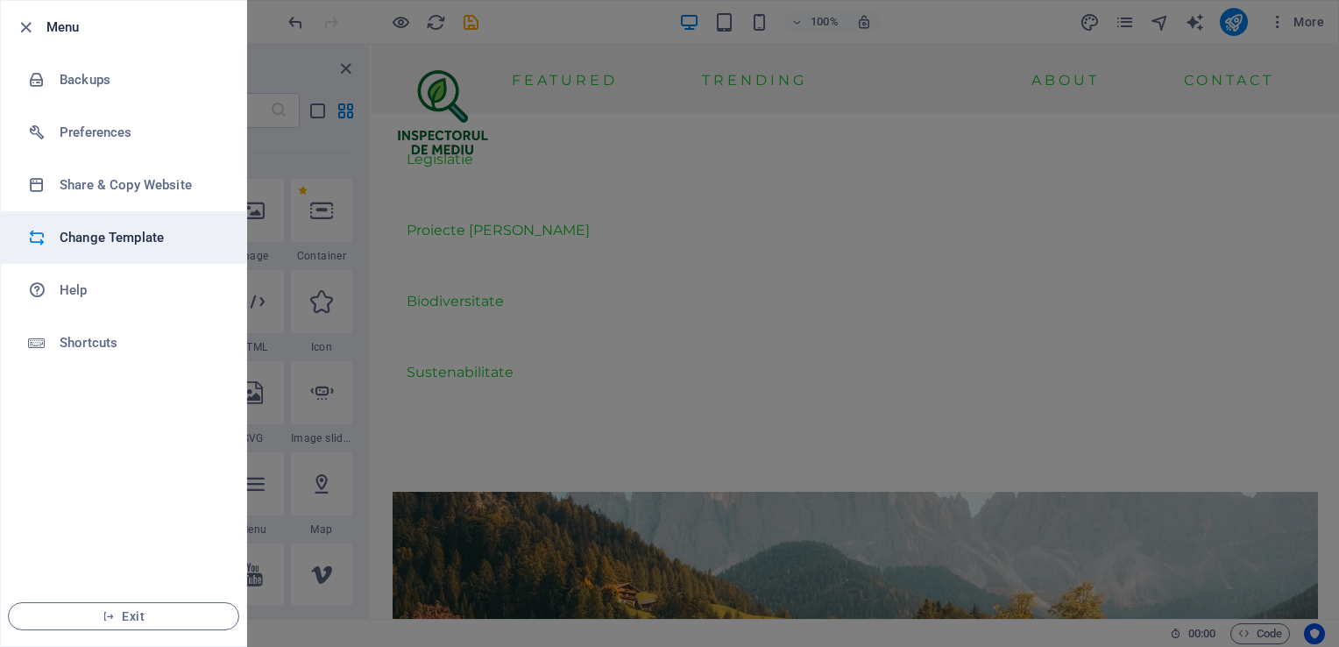
click at [119, 250] on li "Change Template" at bounding box center [123, 237] width 245 height 53
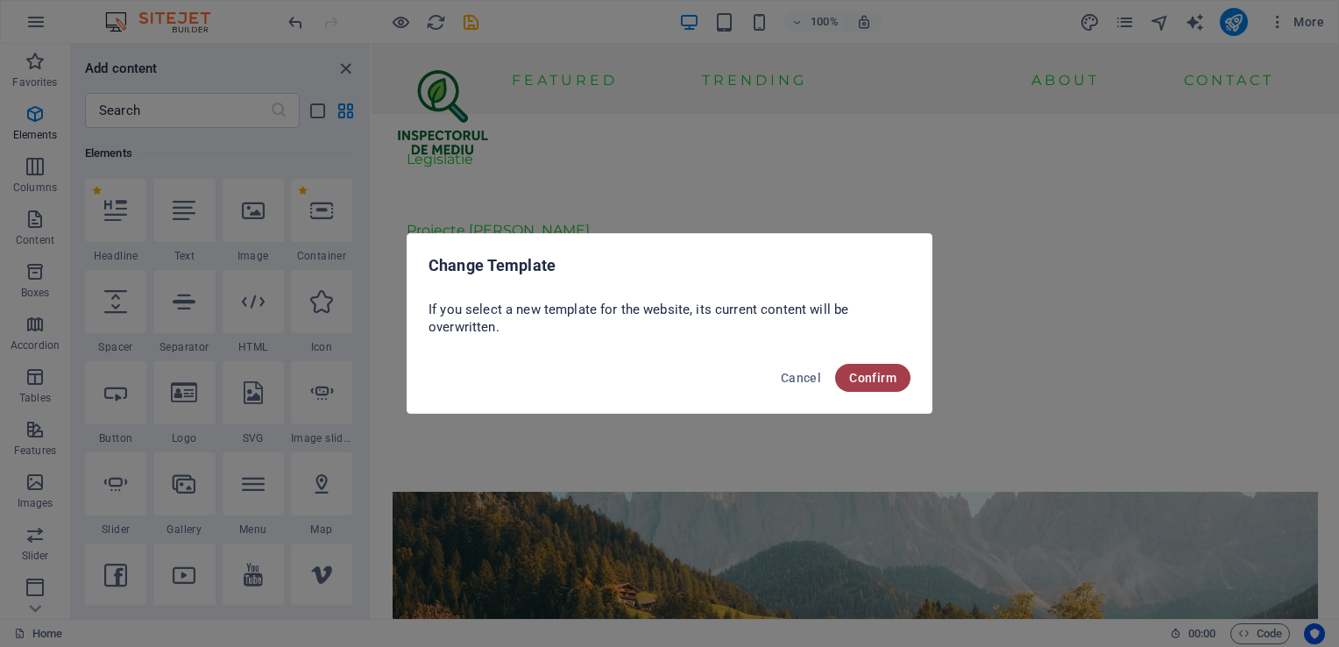
click at [866, 380] on span "Confirm" at bounding box center [872, 378] width 47 height 14
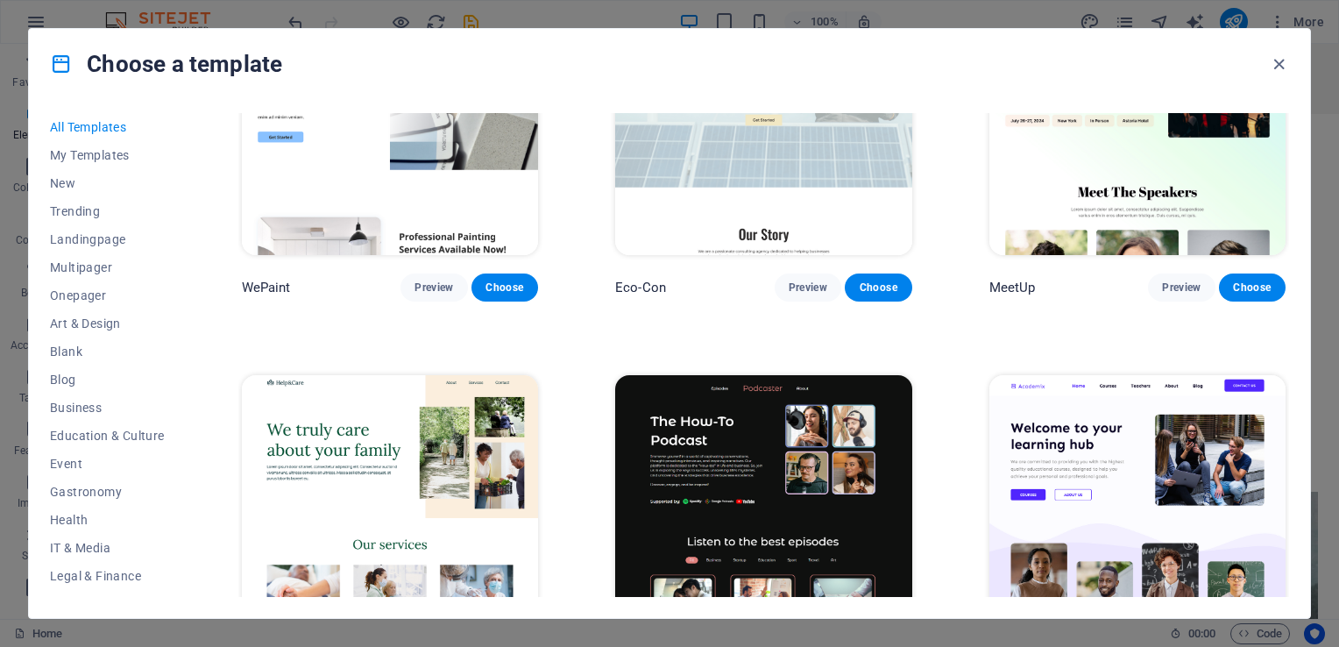
scroll to position [1841, 0]
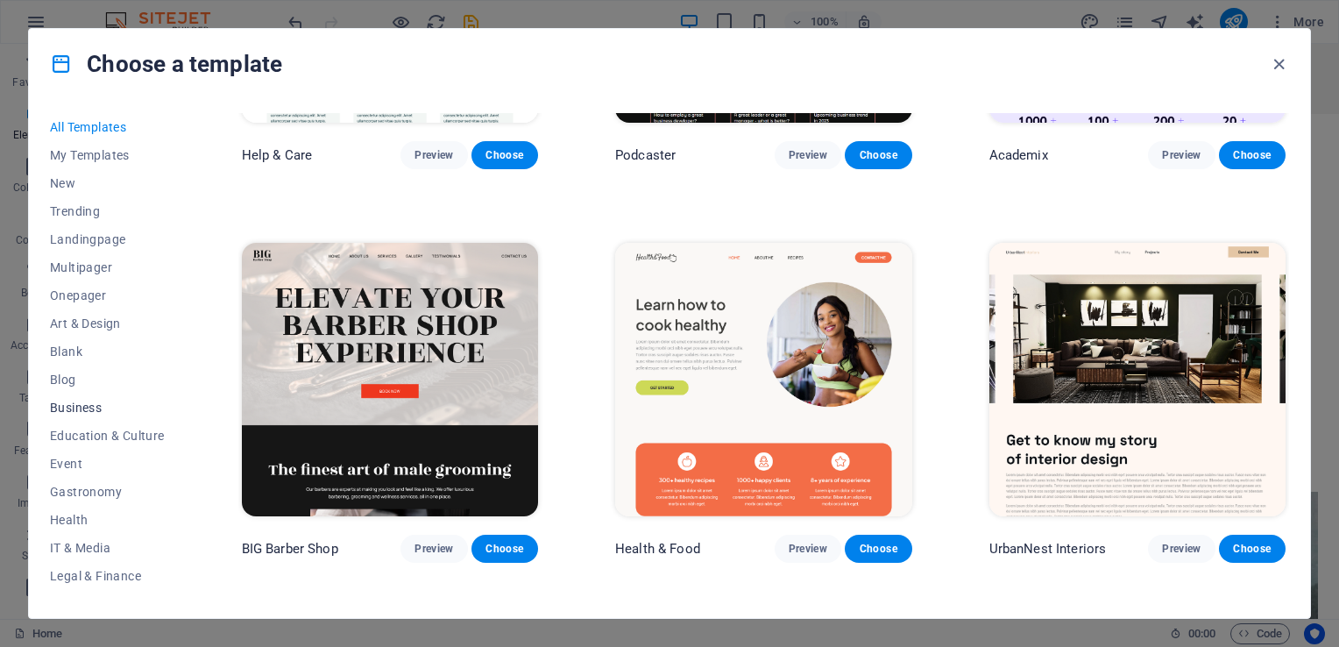
click at [94, 401] on span "Business" at bounding box center [107, 408] width 115 height 14
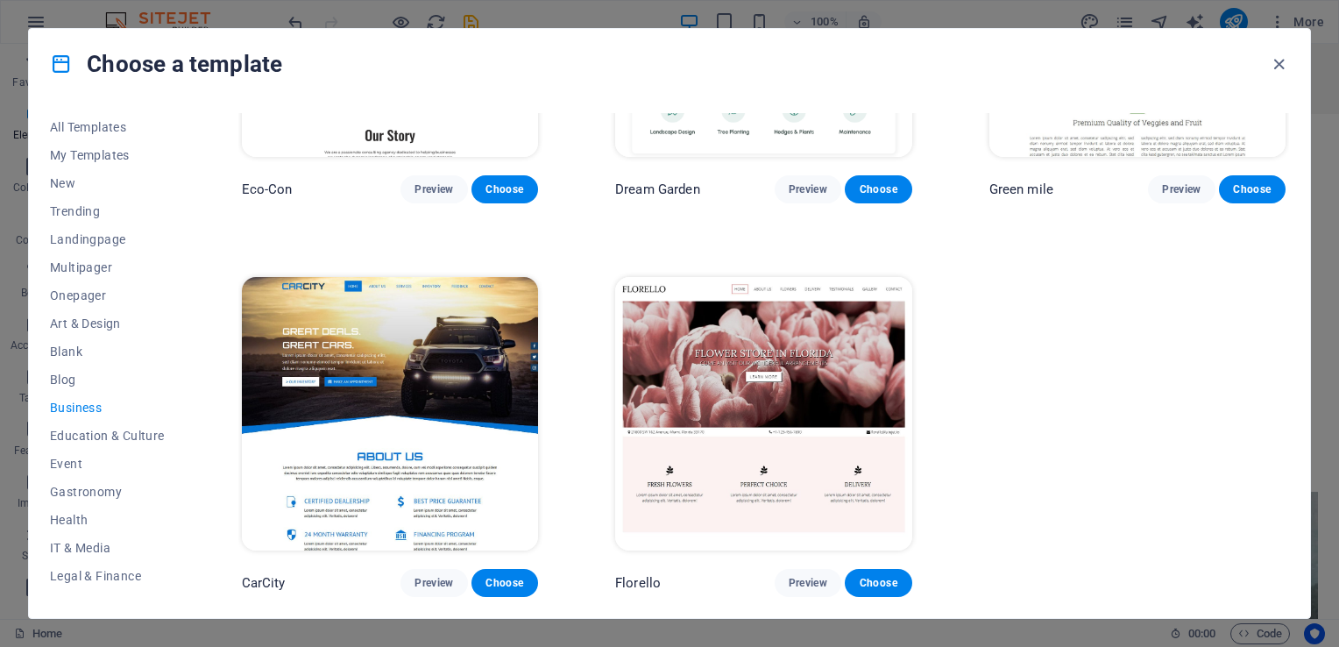
scroll to position [228, 0]
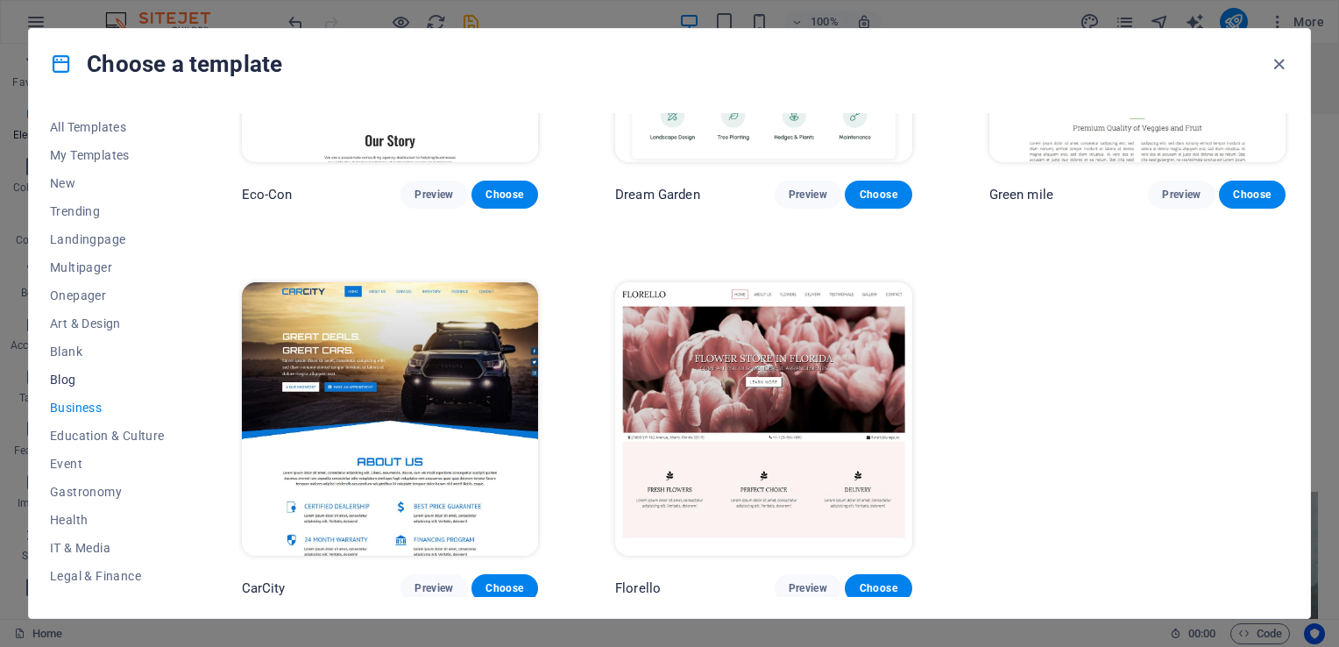
click at [78, 388] on button "Blog" at bounding box center [107, 380] width 115 height 28
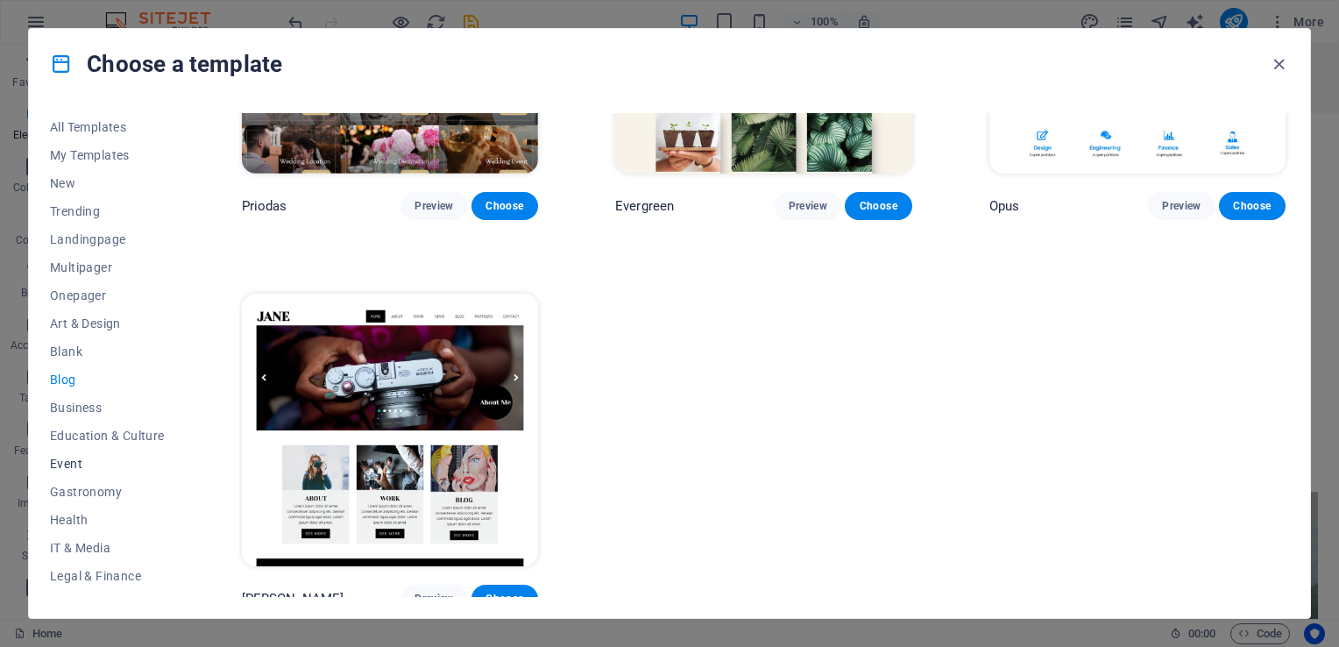
scroll to position [217, 0]
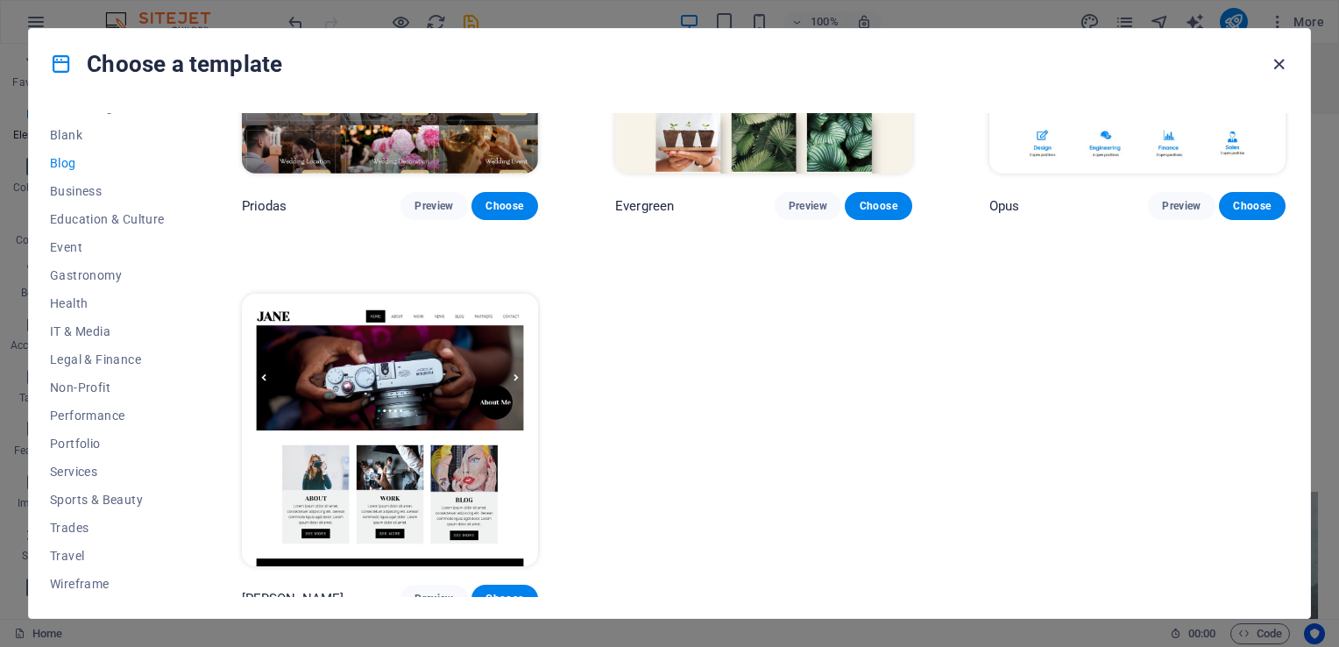
click at [1289, 66] on icon "button" at bounding box center [1279, 64] width 20 height 20
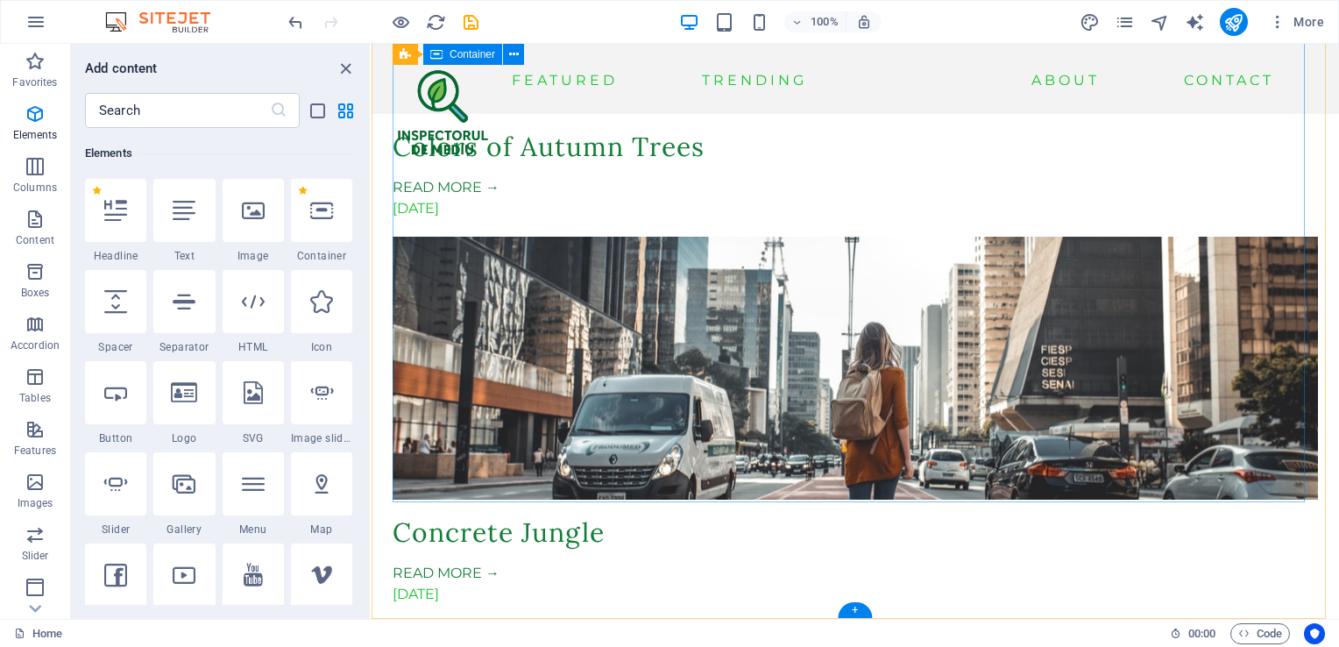
scroll to position [3745, 0]
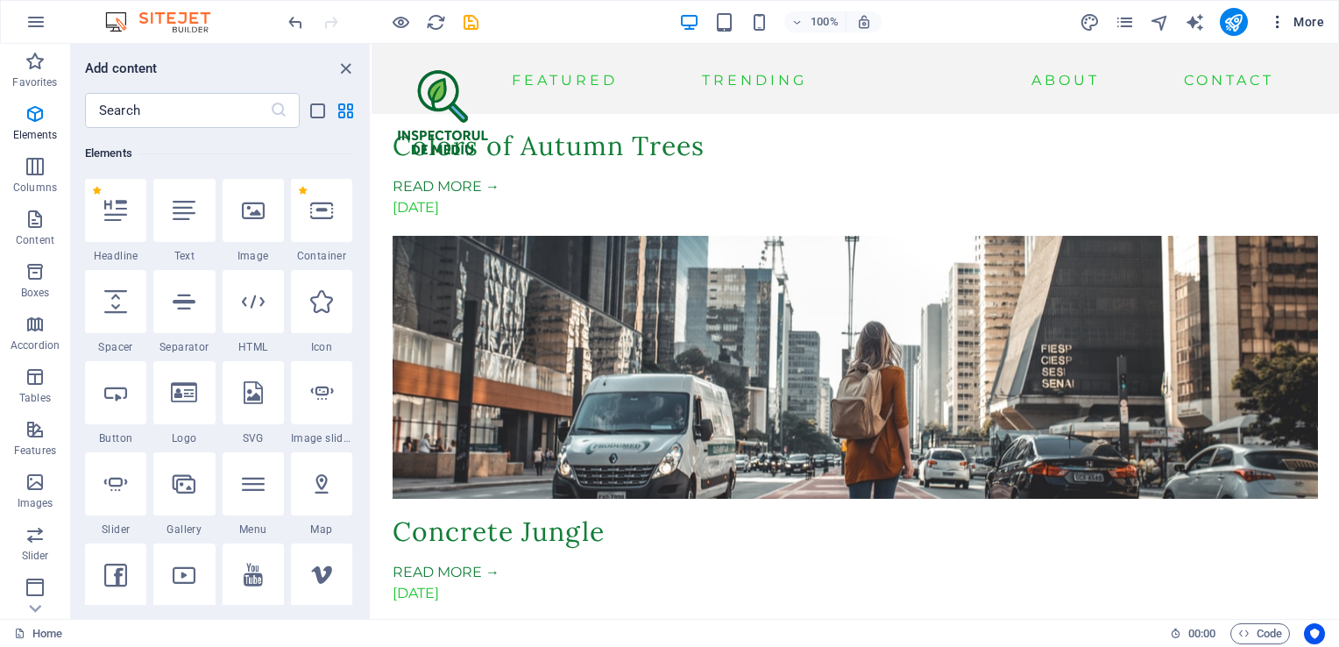
click at [1308, 28] on span "More" at bounding box center [1296, 22] width 55 height 18
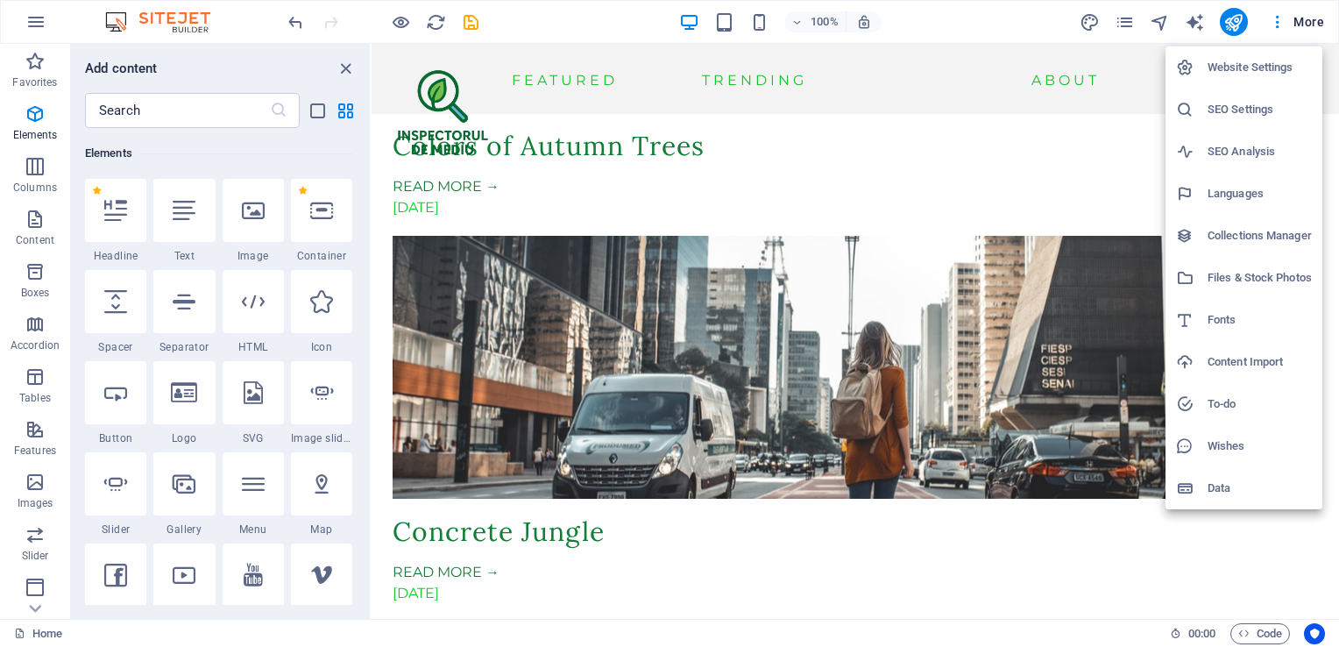
click at [1245, 151] on h6 "SEO Analysis" at bounding box center [1260, 151] width 104 height 21
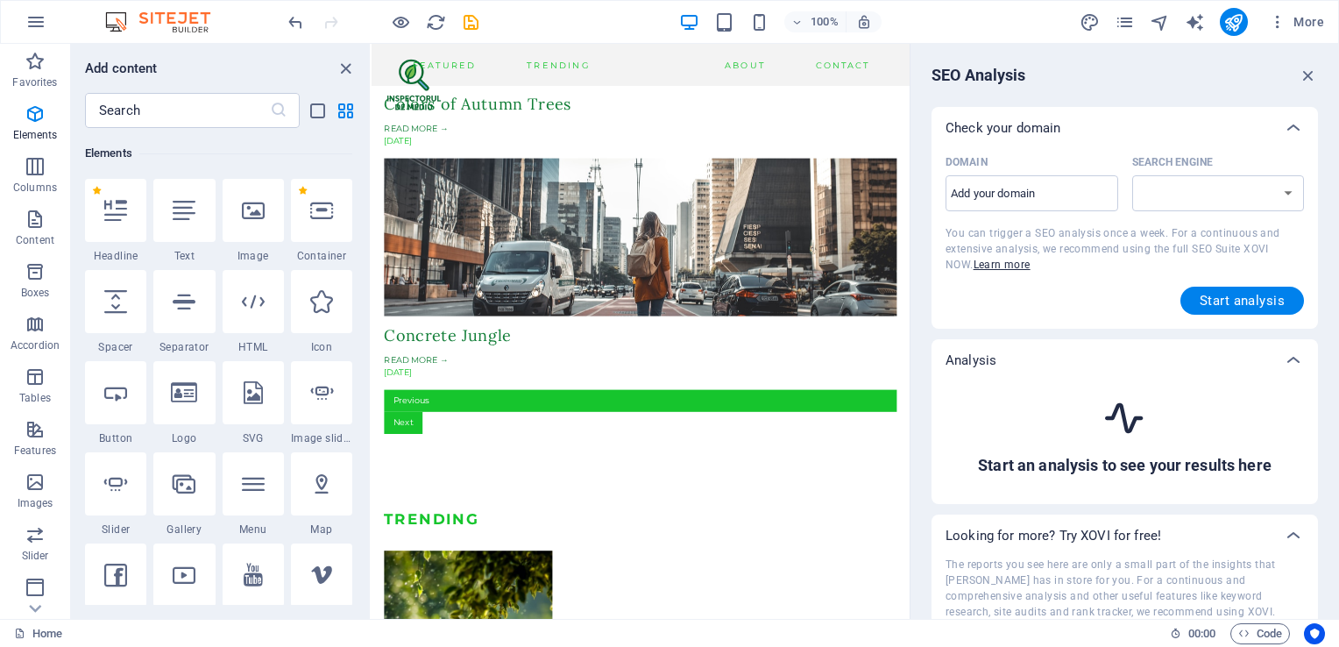
scroll to position [3370, 0]
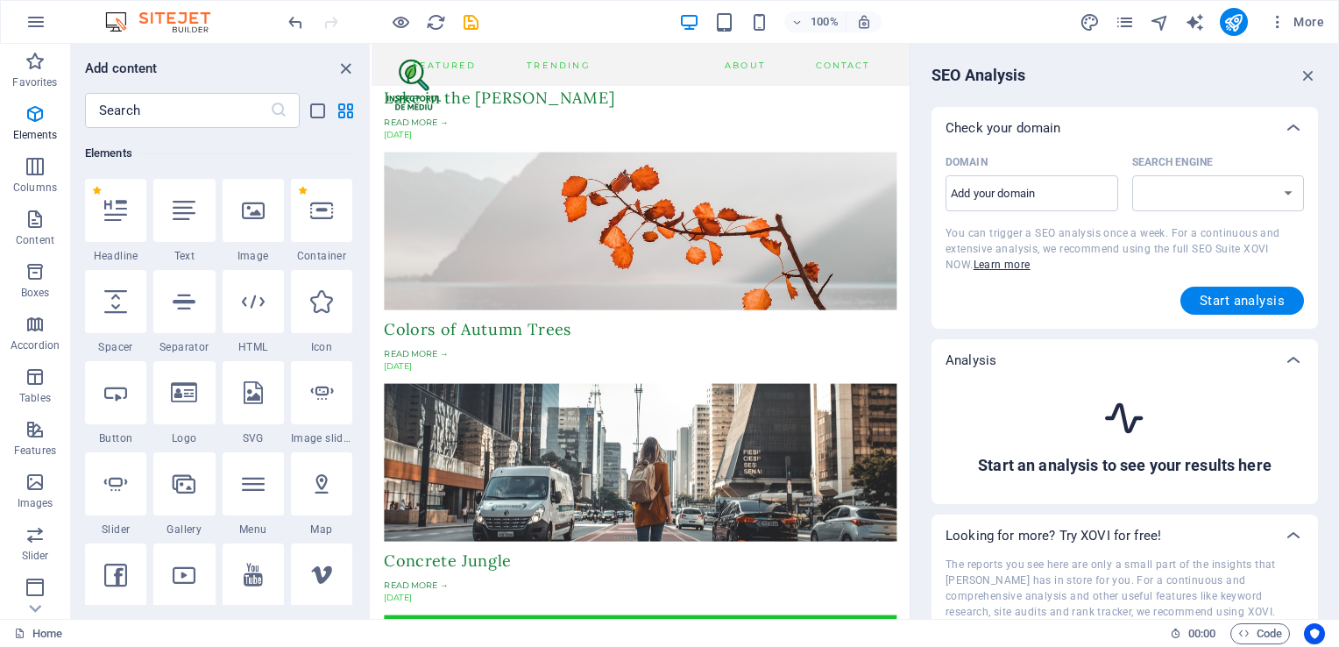
select select "[DOMAIN_NAME]"
click at [1059, 195] on input "Domain ​" at bounding box center [1032, 194] width 173 height 28
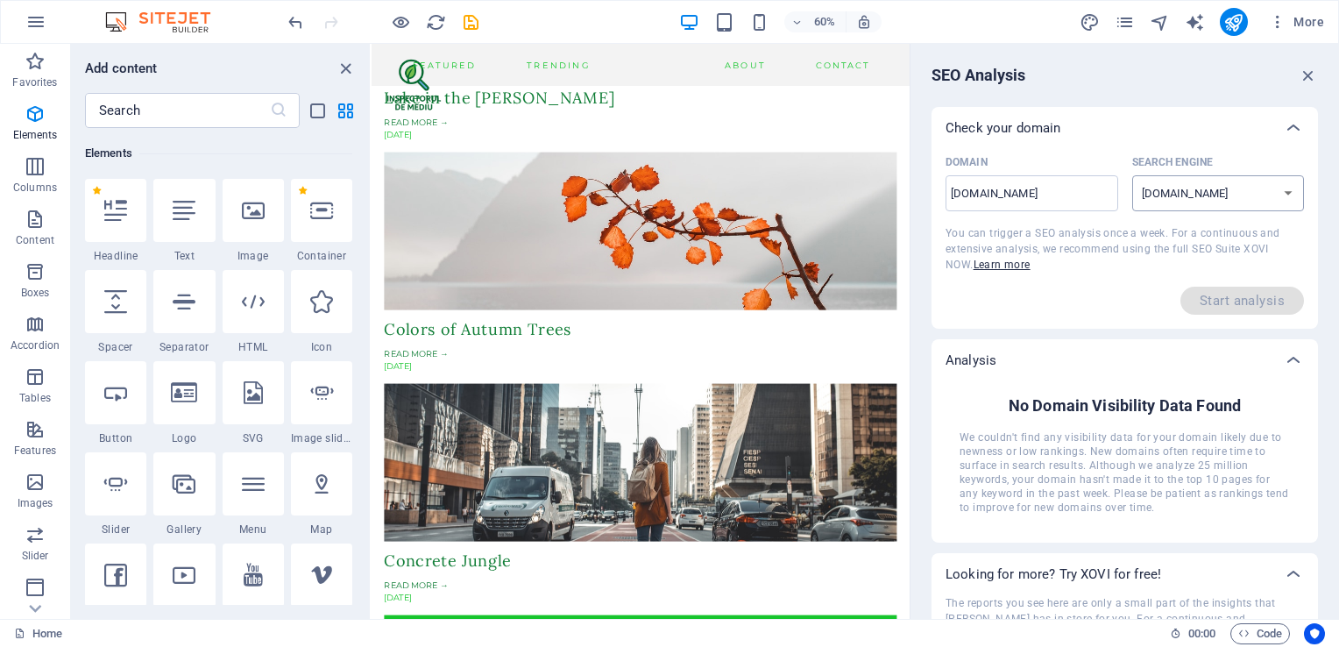
click at [1203, 181] on select "[DOMAIN_NAME] [DOMAIN_NAME] [DOMAIN_NAME] [DOMAIN_NAME] [DOMAIN_NAME] [DOMAIN_N…" at bounding box center [1219, 193] width 173 height 36
click at [1204, 181] on select "[DOMAIN_NAME] [DOMAIN_NAME] [DOMAIN_NAME] [DOMAIN_NAME] [DOMAIN_NAME] [DOMAIN_N…" at bounding box center [1219, 193] width 173 height 36
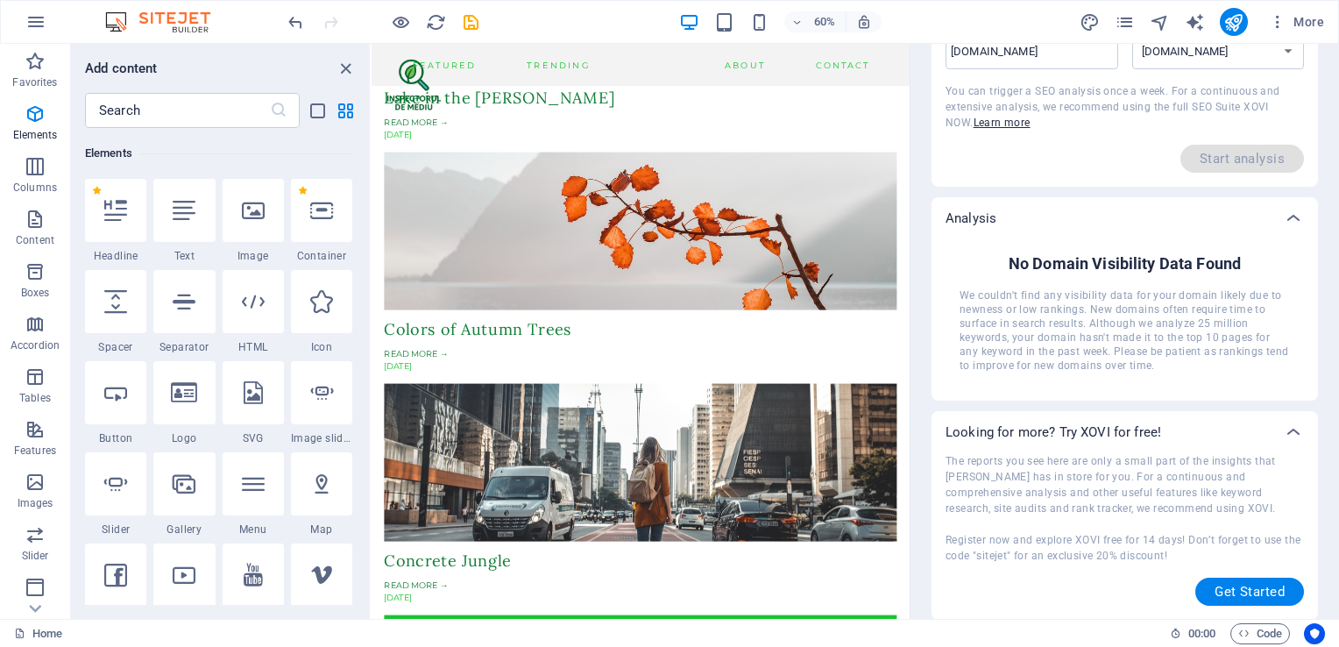
scroll to position [0, 0]
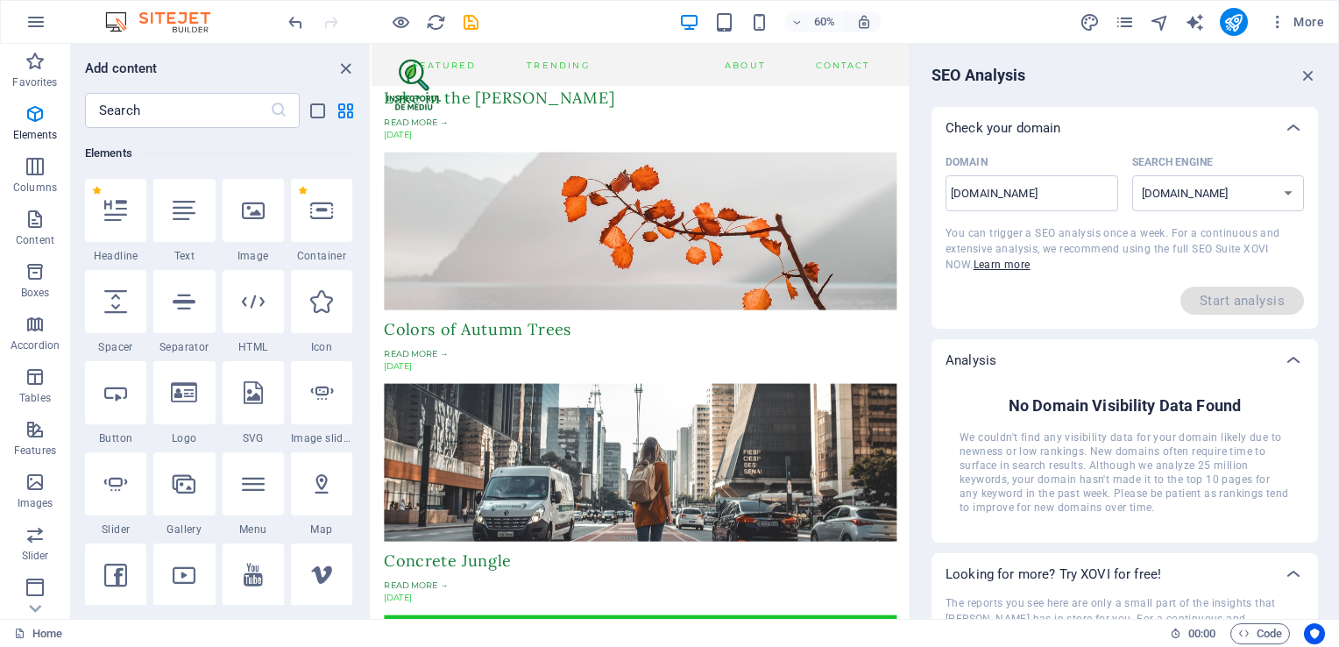
click at [1034, 216] on div "Domain [DOMAIN_NAME] ​ Search Engine [DOMAIN_NAME] [DOMAIN_NAME] [DOMAIN_NAME] …" at bounding box center [1125, 187] width 359 height 76
click at [1035, 178] on div "[DOMAIN_NAME] ​" at bounding box center [1032, 193] width 173 height 36
click at [1035, 180] on input "[DOMAIN_NAME]" at bounding box center [1032, 194] width 173 height 28
click at [1035, 178] on div "[DOMAIN_NAME] ​" at bounding box center [1032, 193] width 173 height 36
click at [1035, 180] on input "[DOMAIN_NAME]" at bounding box center [1032, 194] width 173 height 28
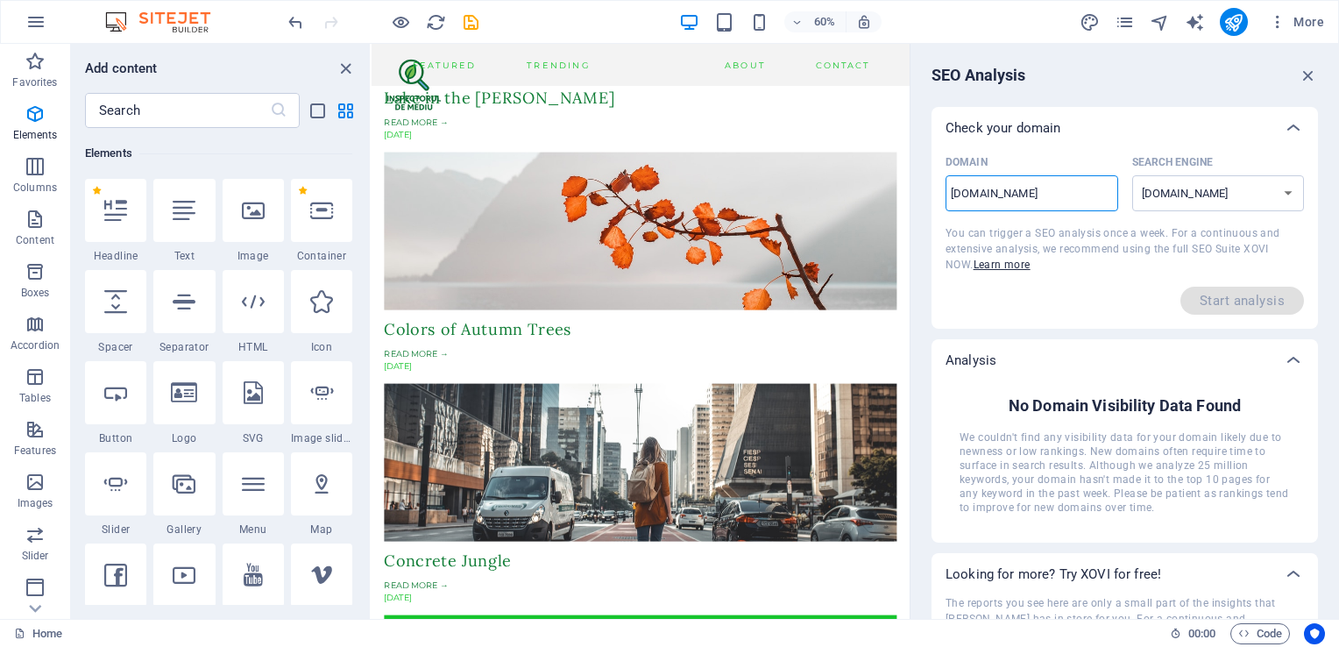
click at [1035, 178] on div "[DOMAIN_NAME] ​" at bounding box center [1032, 193] width 173 height 36
click at [1035, 180] on input "[DOMAIN_NAME]" at bounding box center [1032, 194] width 173 height 28
click at [1035, 178] on div "[DOMAIN_NAME] ​" at bounding box center [1032, 193] width 173 height 36
click at [1035, 180] on input "[DOMAIN_NAME]" at bounding box center [1032, 194] width 173 height 28
click at [1035, 178] on div "[DOMAIN_NAME] ​" at bounding box center [1032, 193] width 173 height 36
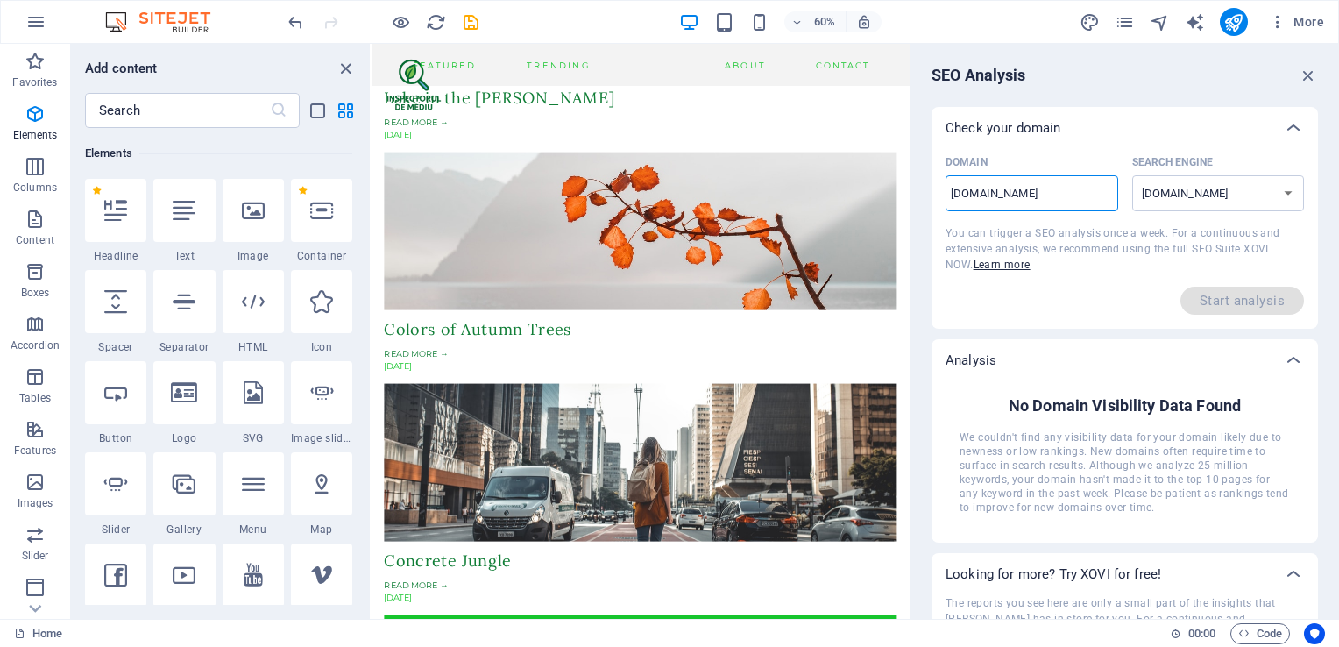
click at [1035, 180] on input "[DOMAIN_NAME]" at bounding box center [1032, 194] width 173 height 28
drag, startPoint x: 1338, startPoint y: 234, endPoint x: 654, endPoint y: 224, distance: 683.8
click at [1011, 206] on input "[DOMAIN_NAME]" at bounding box center [1032, 194] width 173 height 28
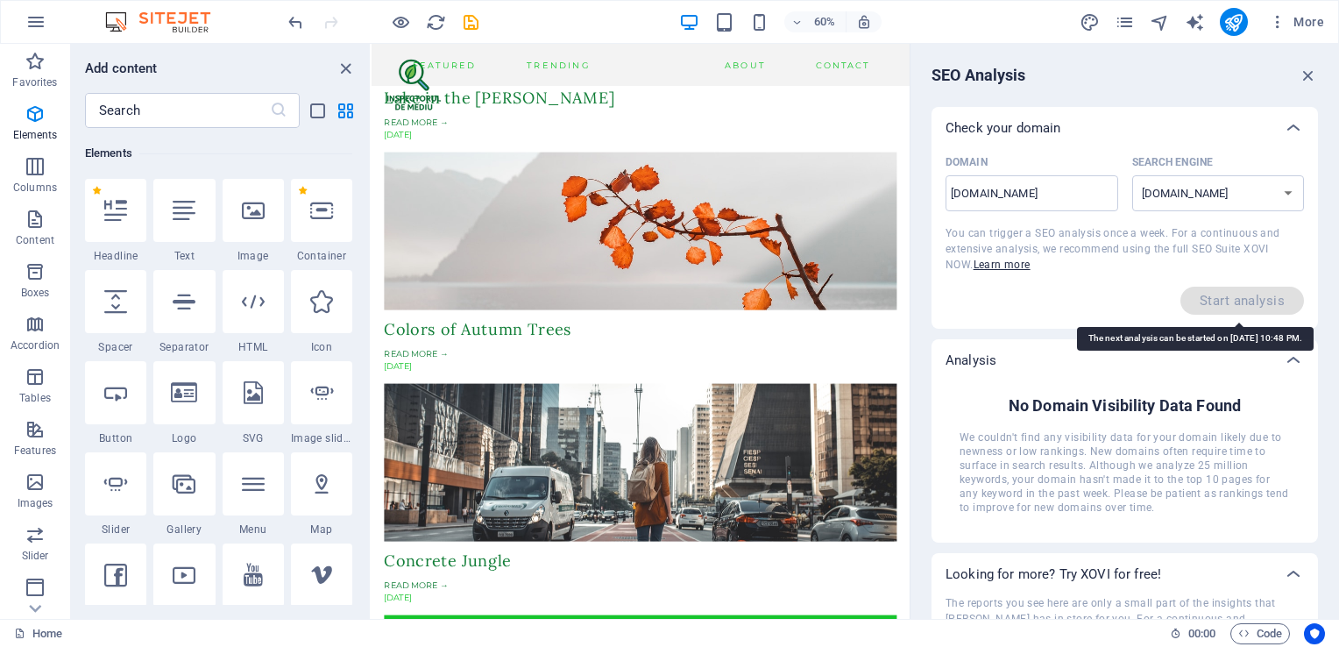
click at [1236, 299] on span "Start analysis" at bounding box center [1243, 301] width 124 height 28
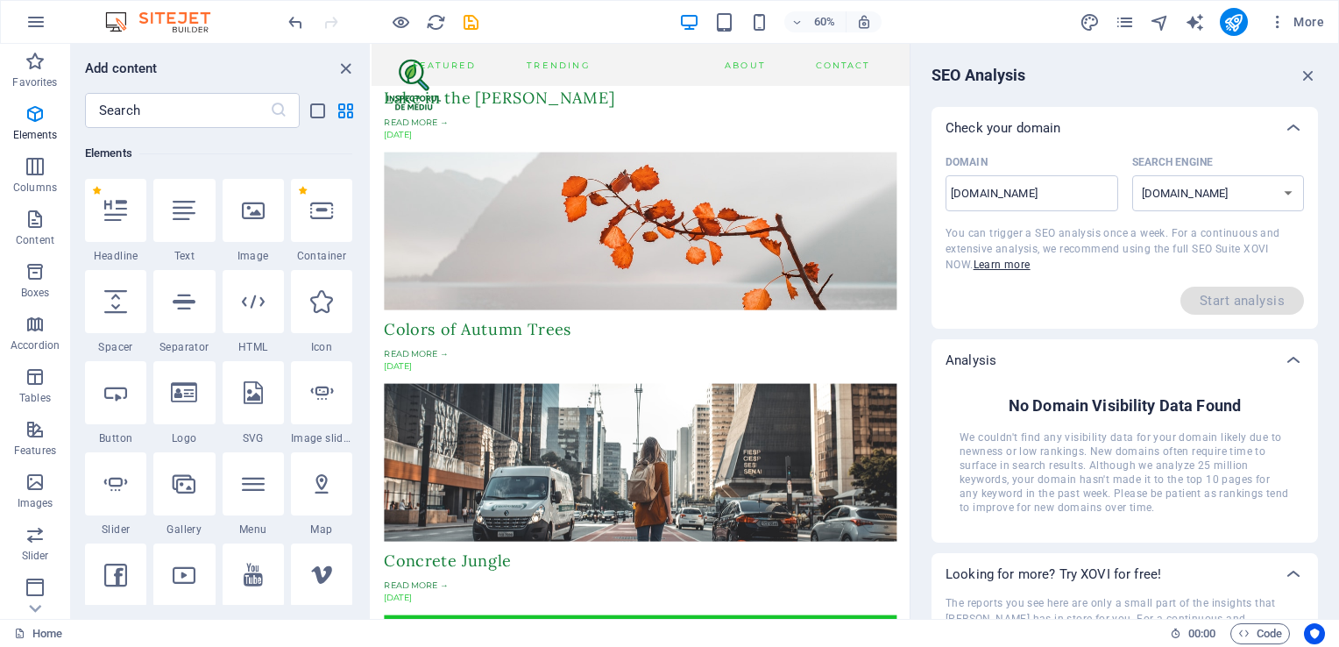
click at [1287, 162] on div "Search Engine" at bounding box center [1216, 162] width 166 height 26
click at [1287, 175] on select "[DOMAIN_NAME] [DOMAIN_NAME] [DOMAIN_NAME] [DOMAIN_NAME] [DOMAIN_NAME] [DOMAIN_N…" at bounding box center [1219, 193] width 173 height 36
click at [1267, 184] on select "[DOMAIN_NAME] [DOMAIN_NAME] [DOMAIN_NAME] [DOMAIN_NAME] [DOMAIN_NAME] [DOMAIN_N…" at bounding box center [1219, 193] width 173 height 36
click at [1060, 191] on input "[DOMAIN_NAME]" at bounding box center [1032, 194] width 173 height 28
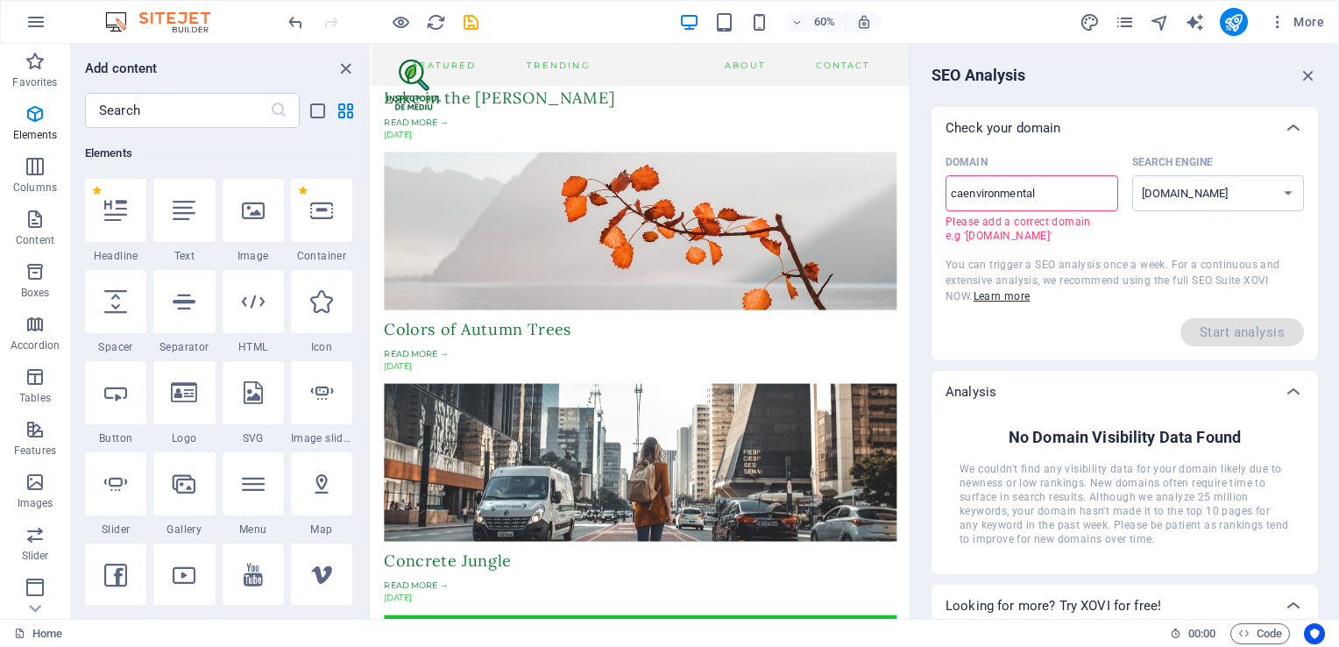
click at [1060, 213] on div "caenvironmental ​ Please add a correct domain e.g '[DOMAIN_NAME]'" at bounding box center [1032, 208] width 173 height 67
click at [1060, 208] on input "caenvironmental" at bounding box center [1032, 194] width 173 height 28
click at [1152, 266] on span "You can trigger a SEO analysis once a week. For a continuous and extensive anal…" at bounding box center [1113, 281] width 335 height 44
click at [947, 191] on input "caenvironmental" at bounding box center [1032, 194] width 173 height 28
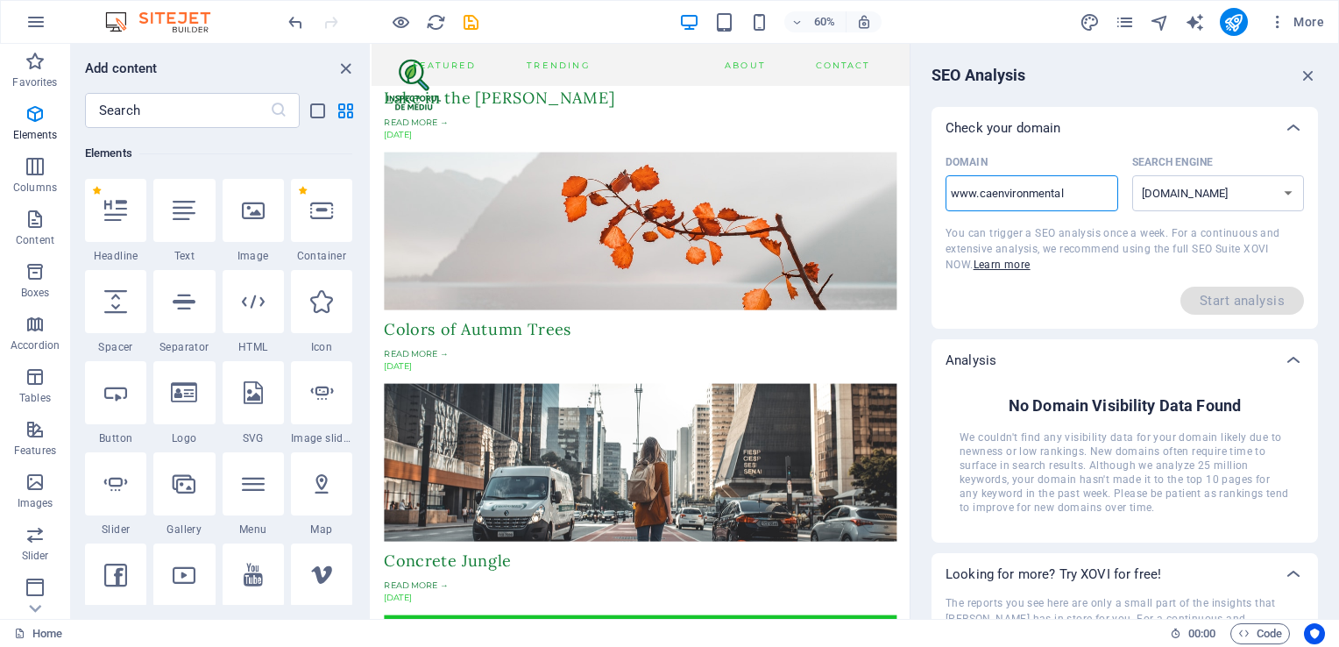
click at [1077, 202] on input "www.caenvironmental" at bounding box center [1032, 194] width 173 height 28
type input "[DOMAIN_NAME]"
click at [1314, 75] on icon "button" at bounding box center [1308, 75] width 19 height 19
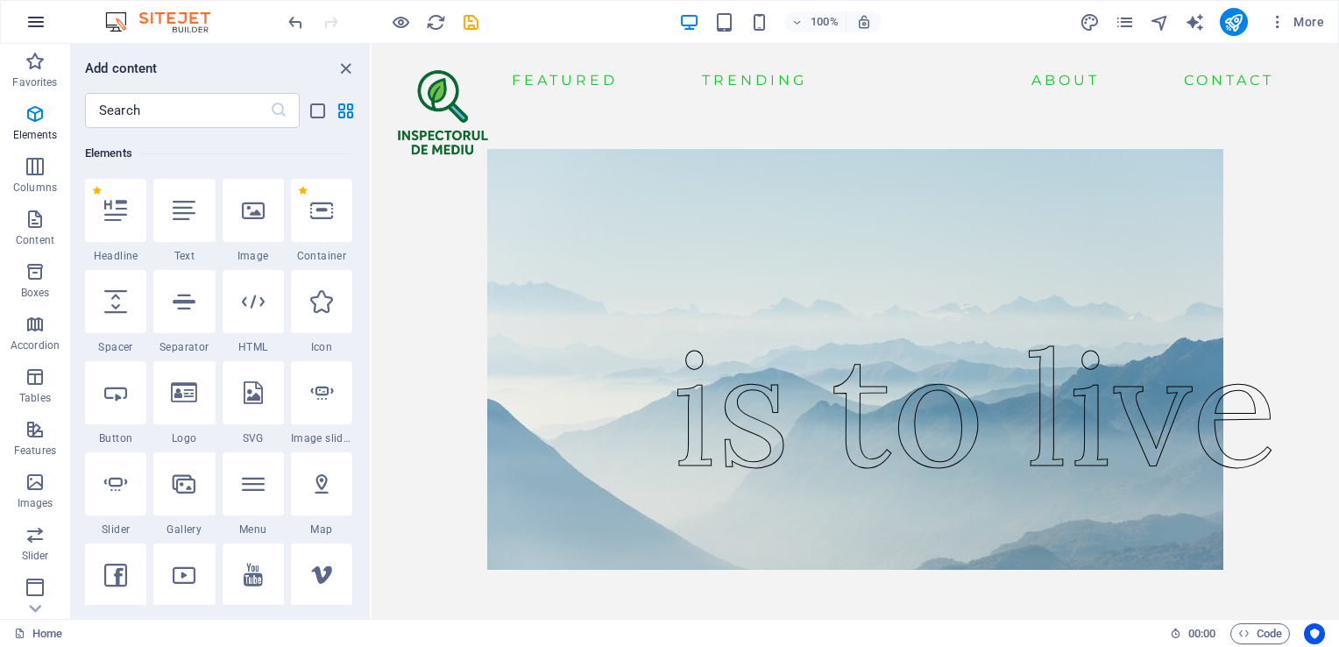
click at [32, 9] on button "button" at bounding box center [36, 22] width 42 height 42
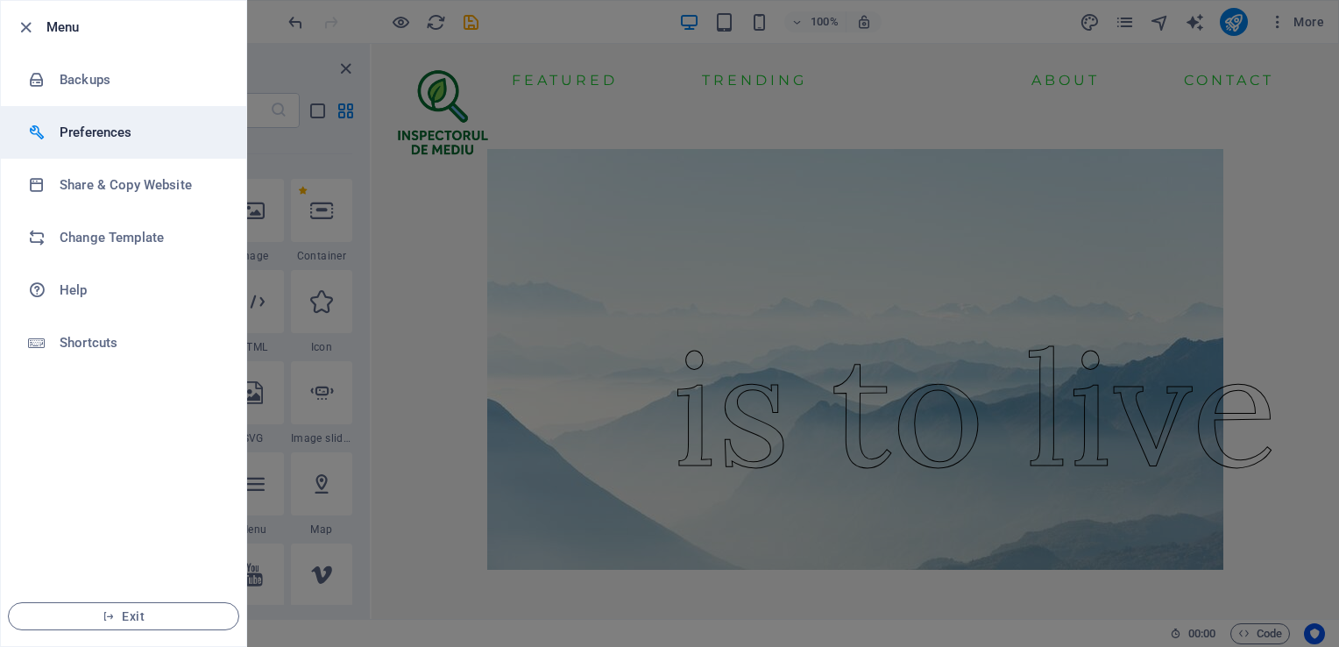
click at [124, 128] on h6 "Preferences" at bounding box center [141, 132] width 162 height 21
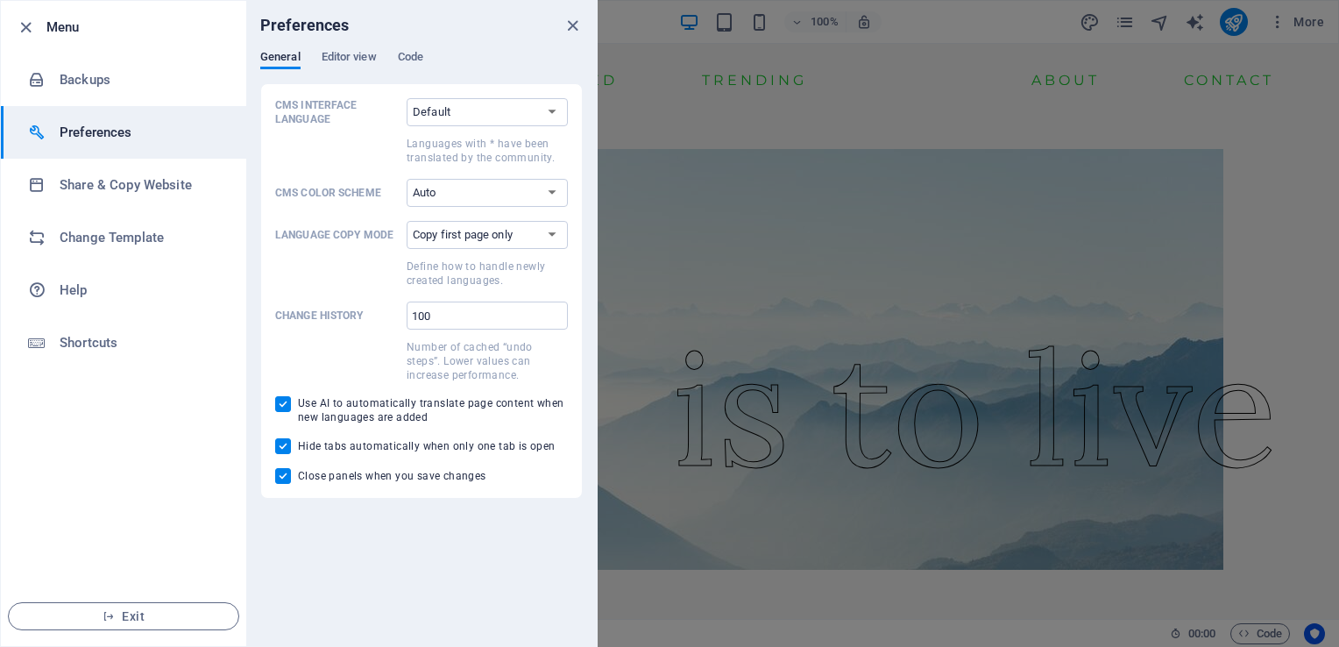
click at [347, 48] on div "Preferences" at bounding box center [421, 25] width 351 height 49
click at [356, 60] on span "Editor view" at bounding box center [349, 58] width 55 height 25
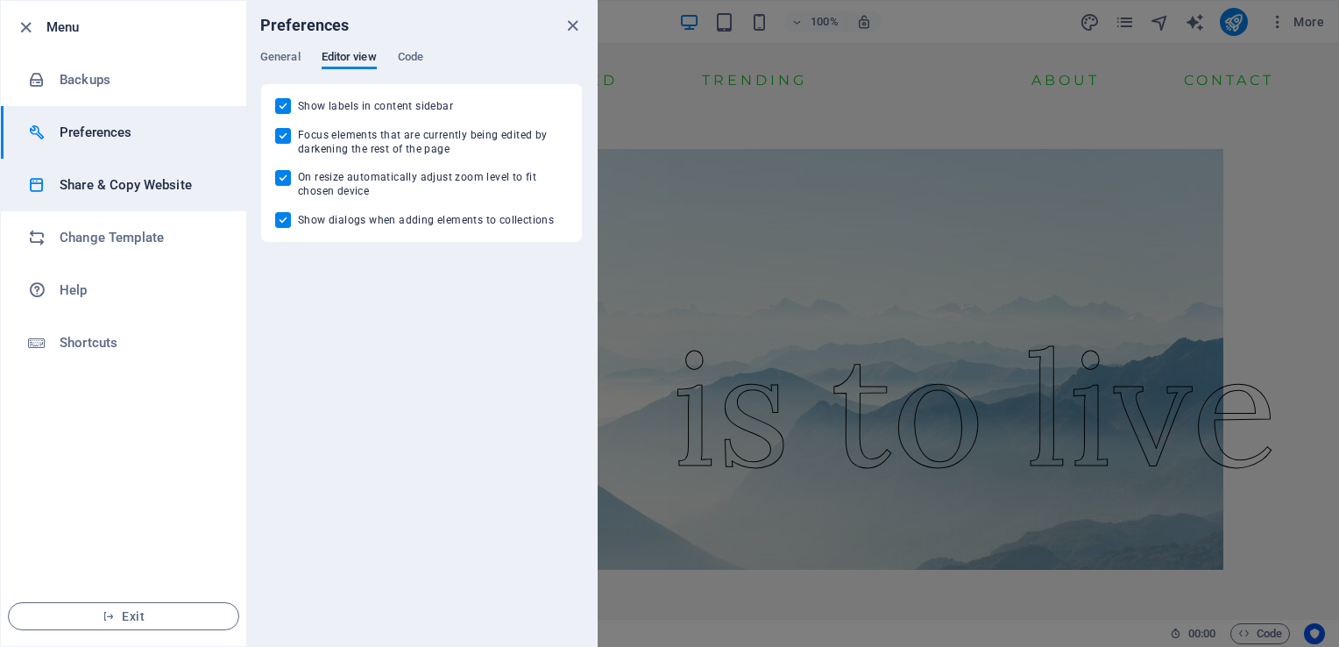
click at [168, 184] on h6 "Share & Copy Website" at bounding box center [141, 184] width 162 height 21
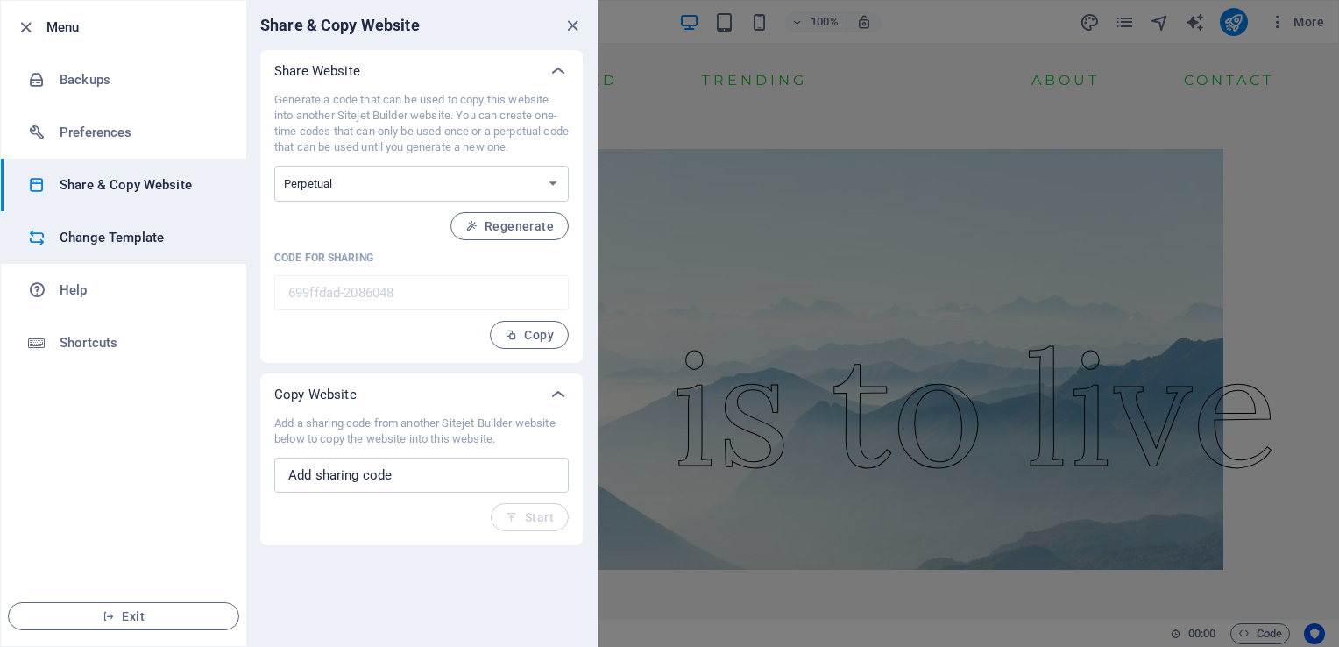
click at [167, 237] on h6 "Change Template" at bounding box center [141, 237] width 162 height 21
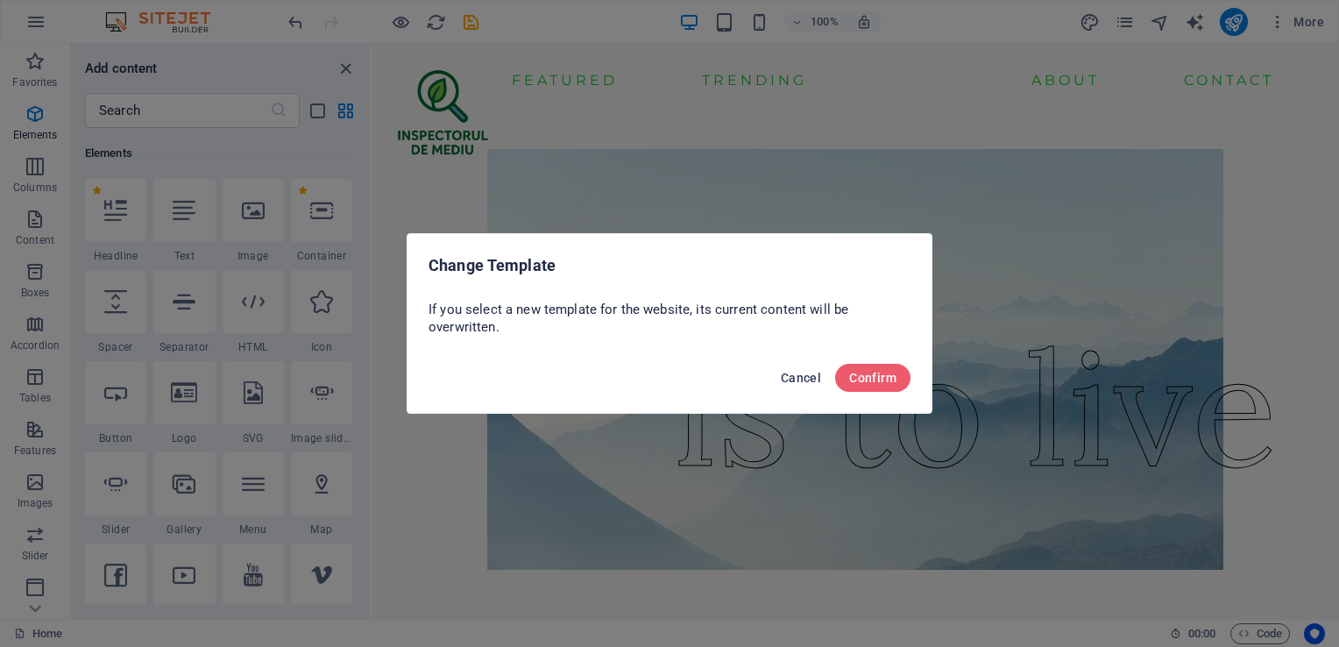
drag, startPoint x: 801, startPoint y: 372, endPoint x: 25, endPoint y: 158, distance: 805.6
click at [801, 372] on span "Cancel" at bounding box center [801, 378] width 40 height 14
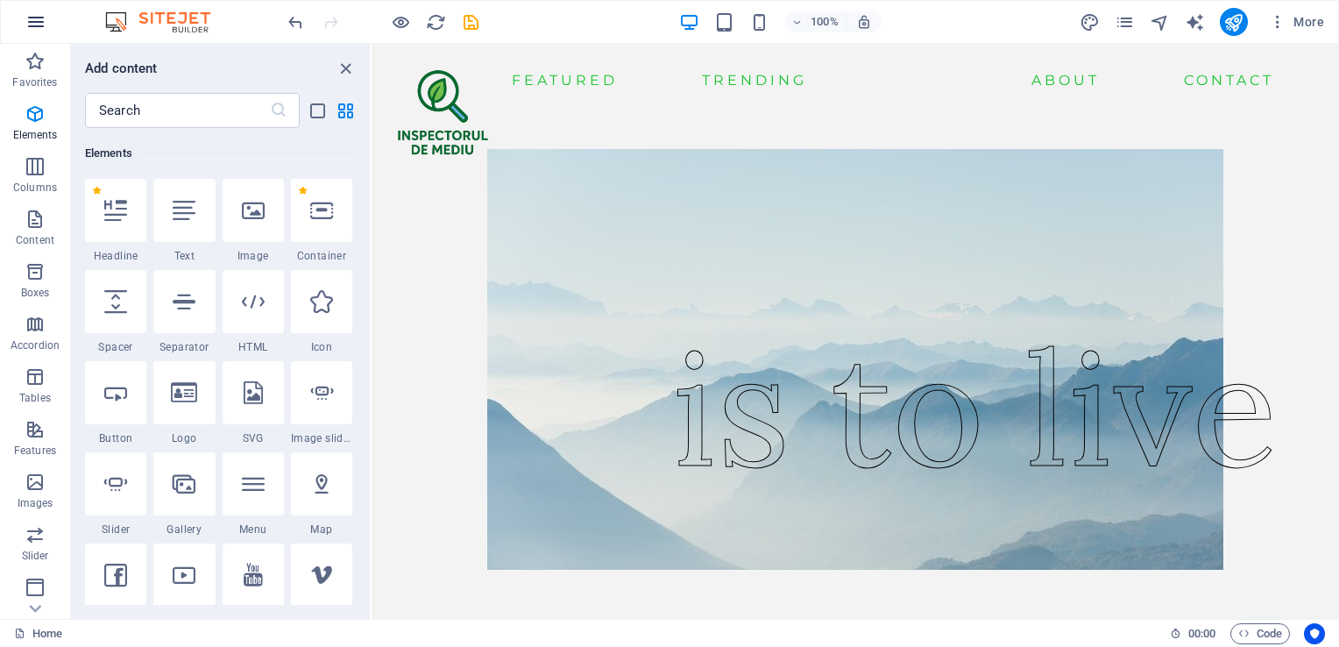
click at [26, 11] on icon "button" at bounding box center [35, 21] width 21 height 21
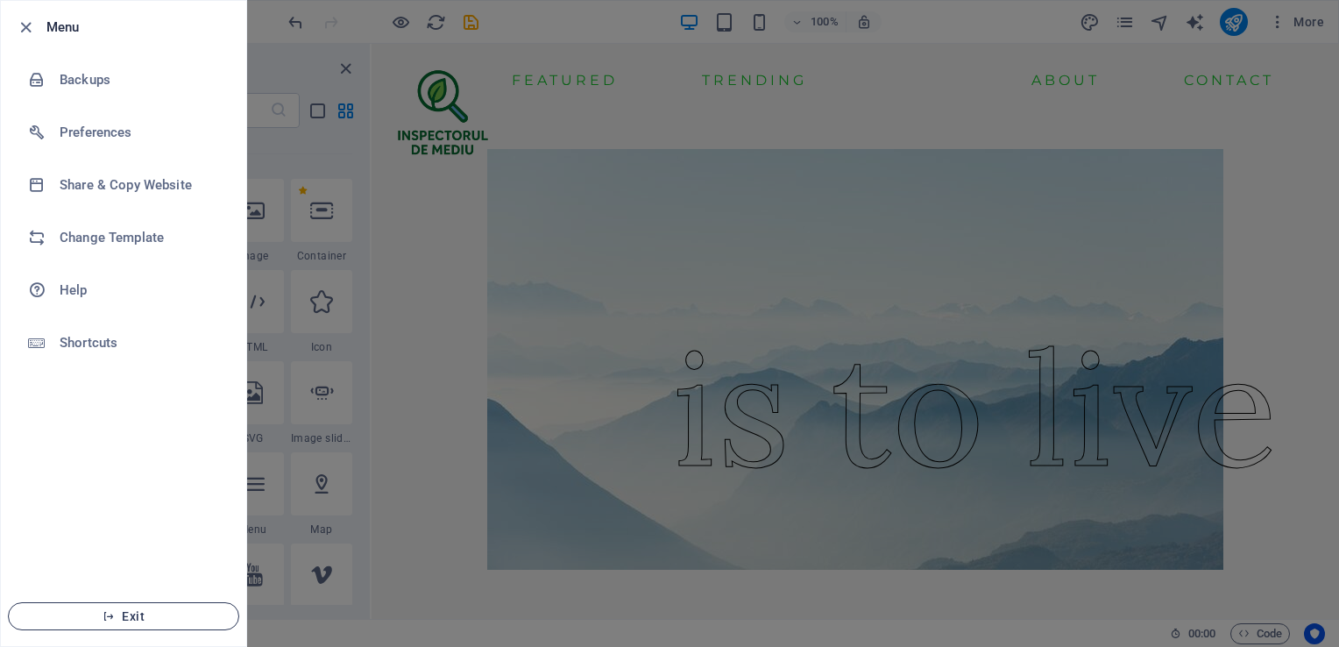
click at [117, 633] on li "Exit" at bounding box center [123, 616] width 245 height 60
click at [116, 627] on button "Exit" at bounding box center [123, 616] width 231 height 28
